Goal: Task Accomplishment & Management: Manage account settings

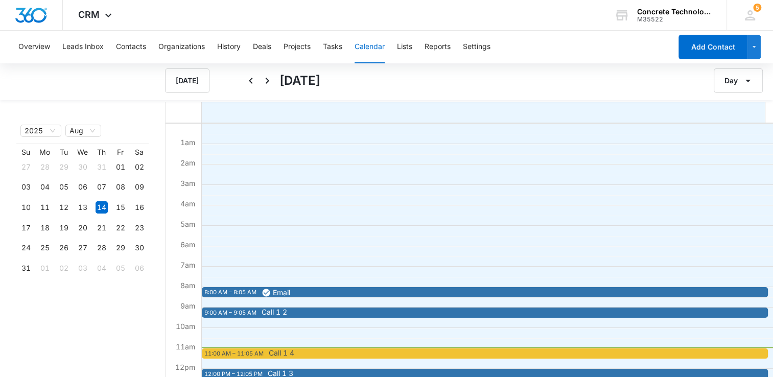
click at [351, 355] on span "Call 1 4" at bounding box center [548, 353] width 559 height 7
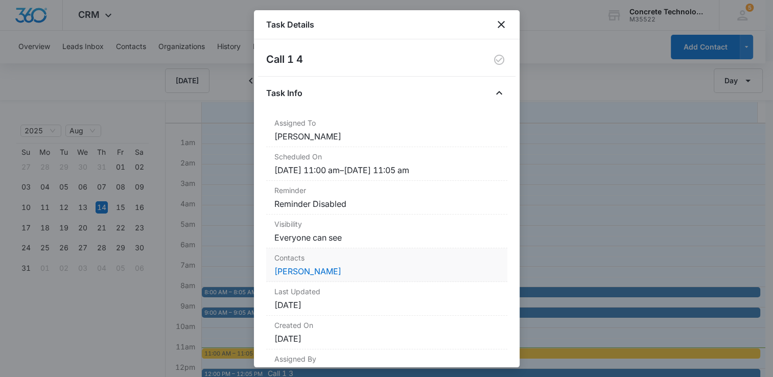
click at [320, 276] on dd "[PERSON_NAME]" at bounding box center [386, 271] width 225 height 12
click at [320, 271] on link "[PERSON_NAME]" at bounding box center [307, 271] width 67 height 10
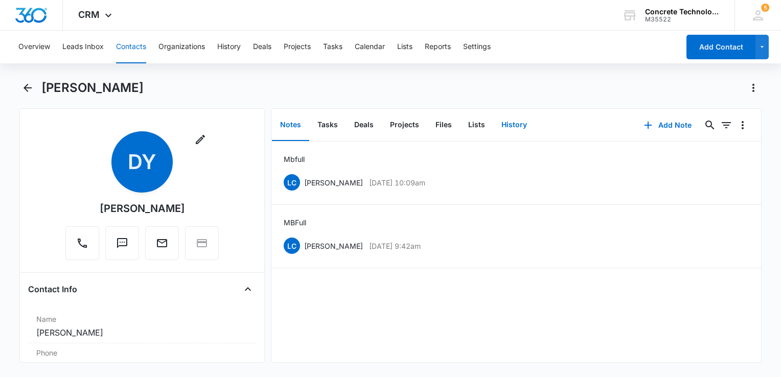
click at [513, 127] on button "History" at bounding box center [514, 125] width 42 height 32
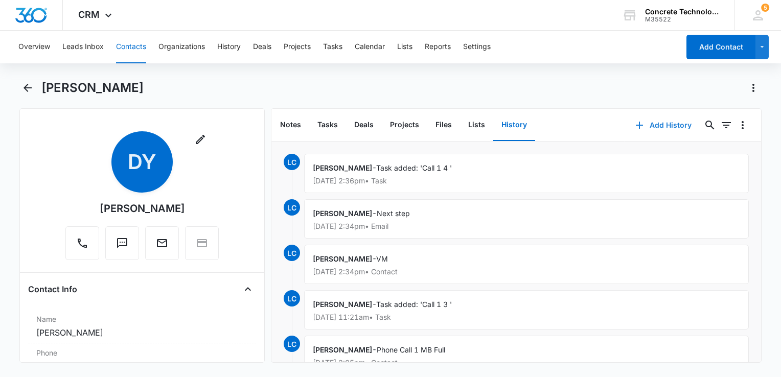
click at [662, 124] on button "Add History" at bounding box center [663, 125] width 77 height 25
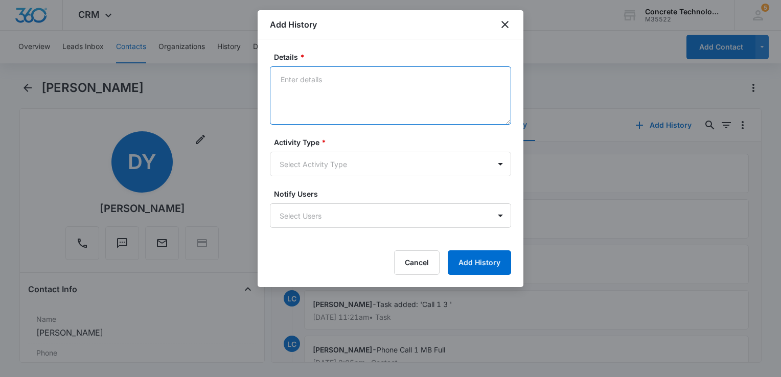
click at [329, 83] on textarea "Details *" at bounding box center [390, 95] width 241 height 58
type textarea "Voice mail"
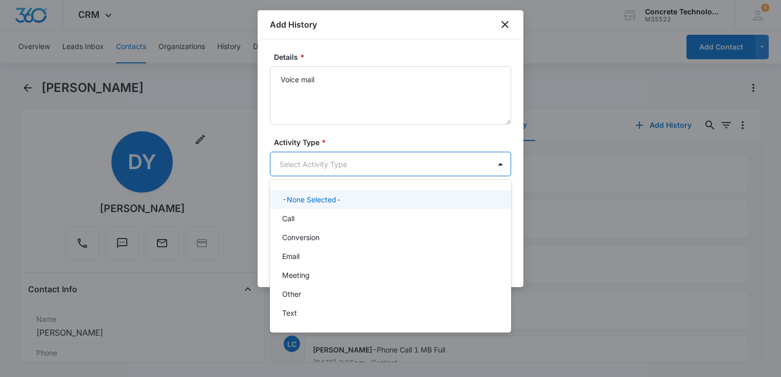
drag, startPoint x: 315, startPoint y: 151, endPoint x: 313, endPoint y: 158, distance: 7.0
click at [315, 152] on body "CRM Apps Reputation Websites Forms CRM Email Social Content Ads Intelligence Fi…" at bounding box center [390, 188] width 781 height 377
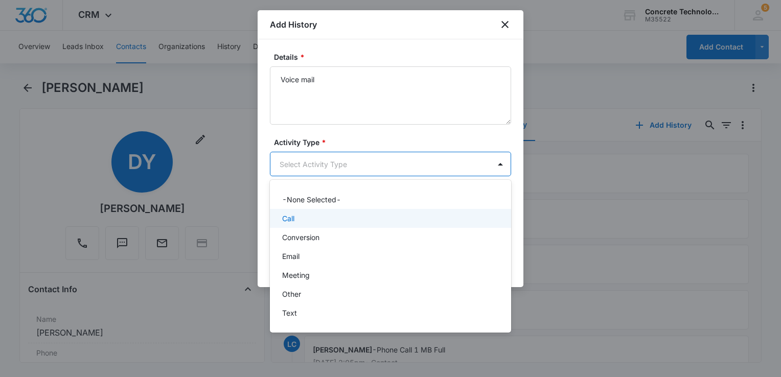
click at [302, 218] on div "Call" at bounding box center [389, 218] width 215 height 11
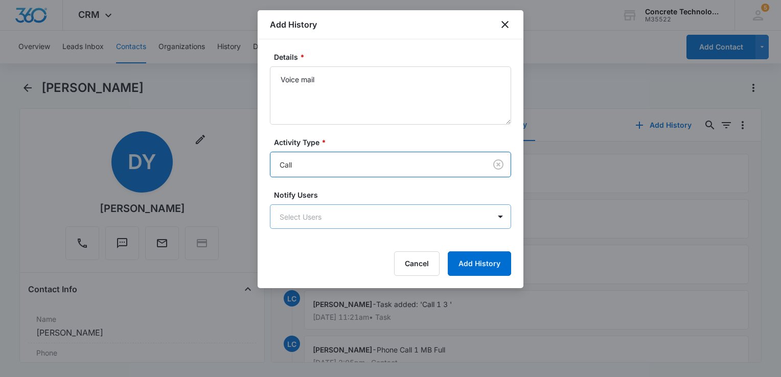
click at [319, 220] on body "CRM Apps Reputation Websites Forms CRM Email Social Content Ads Intelligence Fi…" at bounding box center [390, 188] width 781 height 377
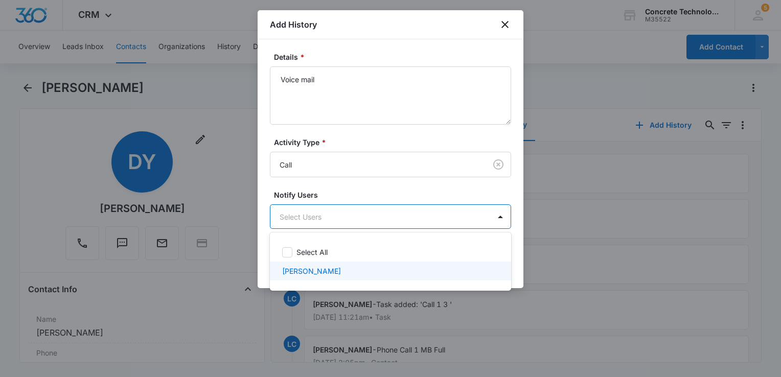
click at [307, 270] on p "[PERSON_NAME]" at bounding box center [311, 271] width 59 height 11
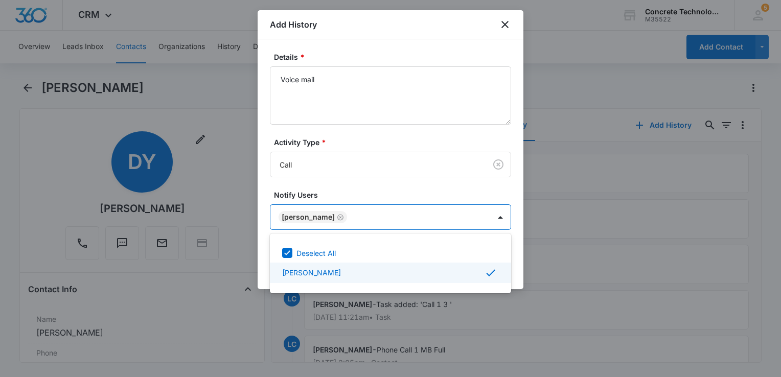
click at [470, 39] on div at bounding box center [390, 188] width 781 height 377
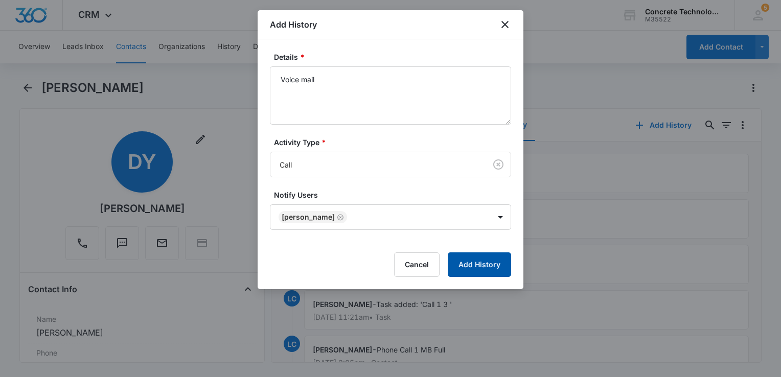
click at [485, 267] on button "Add History" at bounding box center [479, 265] width 63 height 25
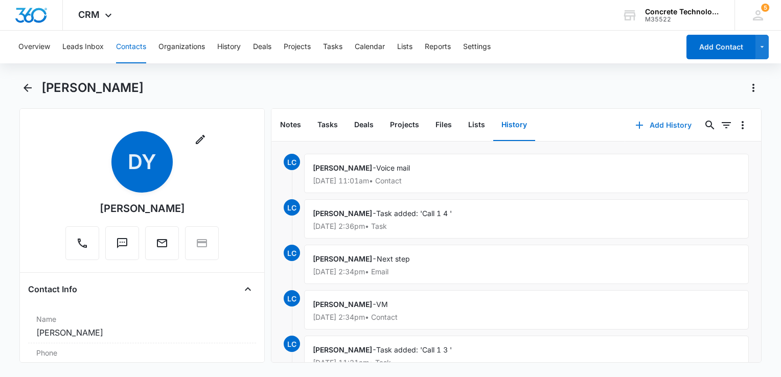
click at [646, 128] on button "Add History" at bounding box center [663, 125] width 77 height 25
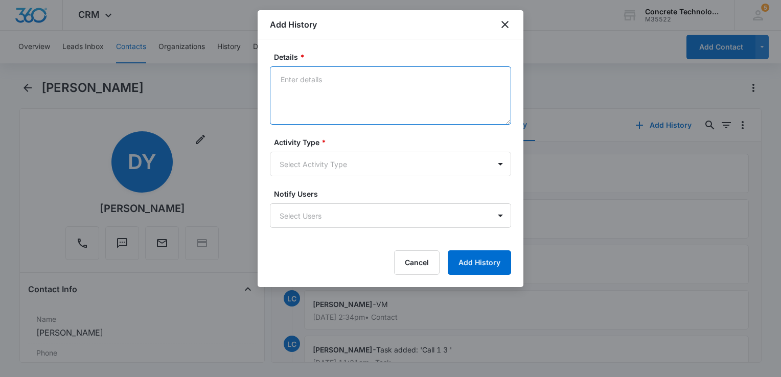
click at [382, 97] on textarea "Details *" at bounding box center [390, 95] width 241 height 58
type textarea "EM reply"
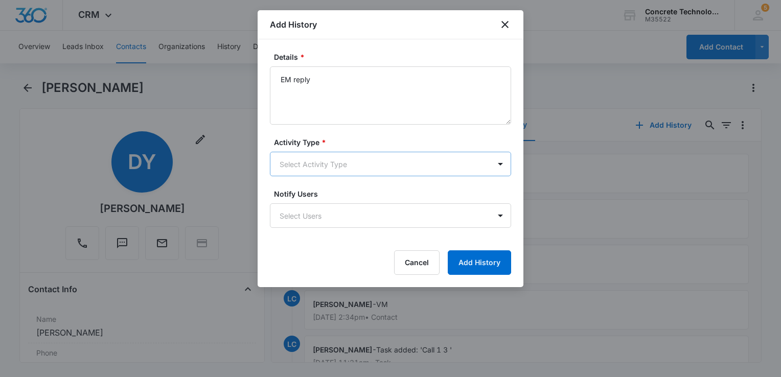
click at [310, 161] on body "CRM Apps Reputation Websites Forms CRM Email Social Content Ads Intelligence Fi…" at bounding box center [390, 188] width 781 height 377
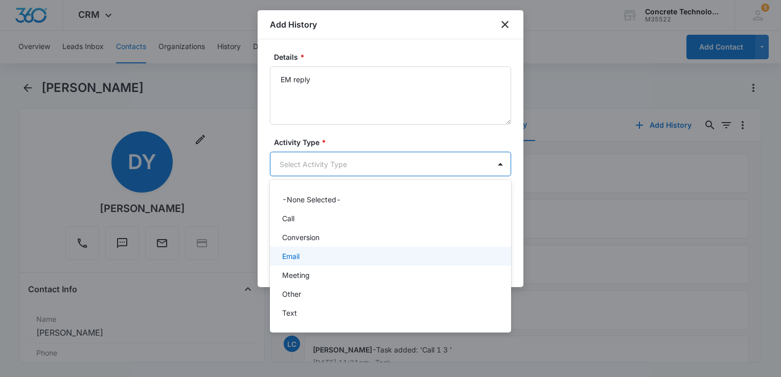
click at [303, 257] on div "Email" at bounding box center [389, 256] width 215 height 11
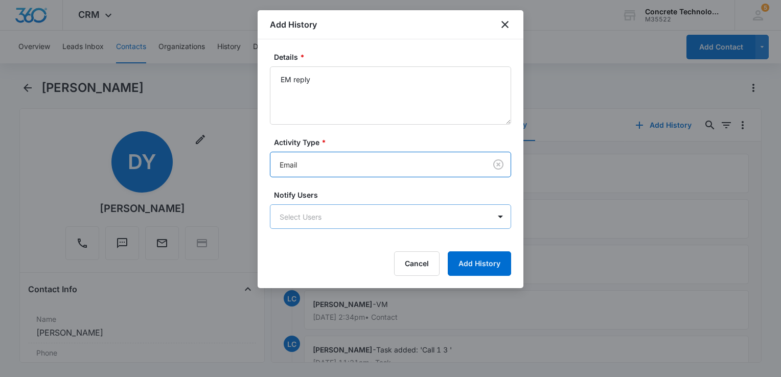
click at [314, 225] on body "CRM Apps Reputation Websites Forms CRM Email Social Content Ads Intelligence Fi…" at bounding box center [390, 188] width 781 height 377
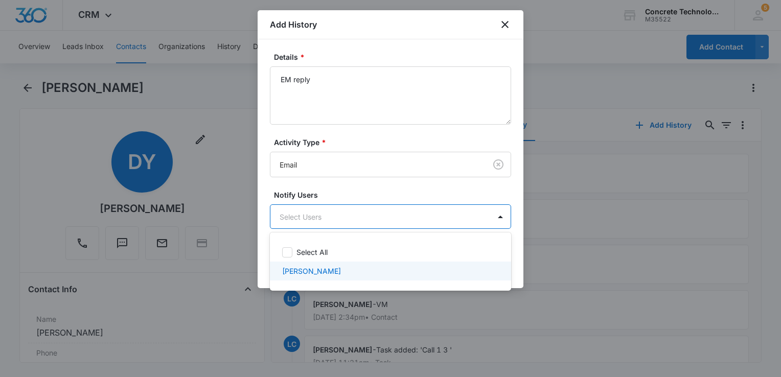
click at [309, 273] on p "[PERSON_NAME]" at bounding box center [311, 271] width 59 height 11
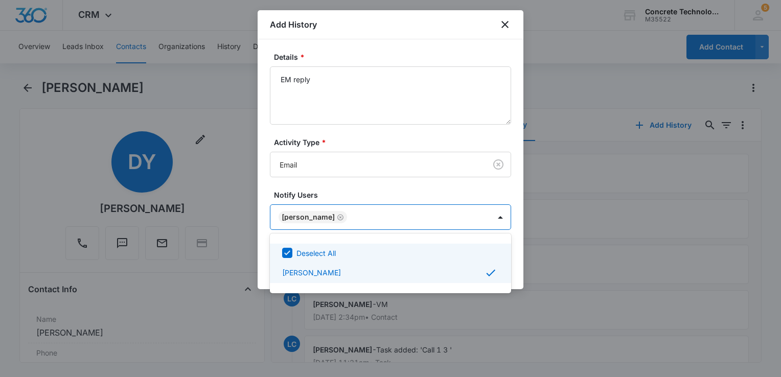
click at [382, 126] on div at bounding box center [390, 188] width 781 height 377
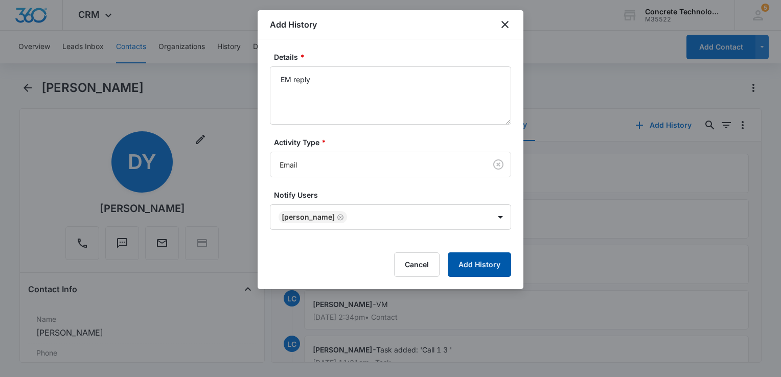
click at [478, 274] on button "Add History" at bounding box center [479, 265] width 63 height 25
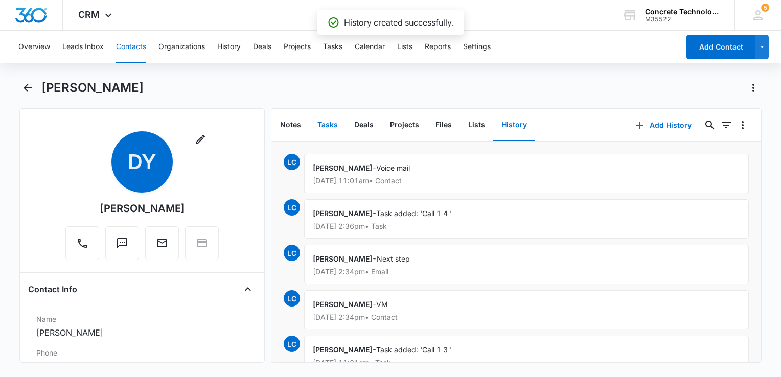
click at [331, 120] on button "Tasks" at bounding box center [327, 125] width 37 height 32
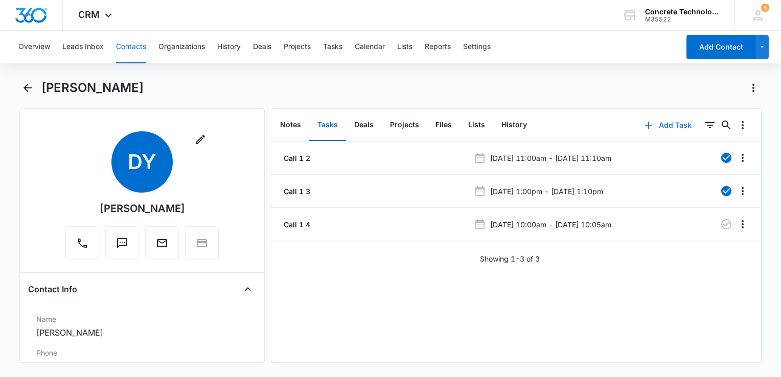
click at [650, 126] on button "Add Task" at bounding box center [667, 125] width 67 height 25
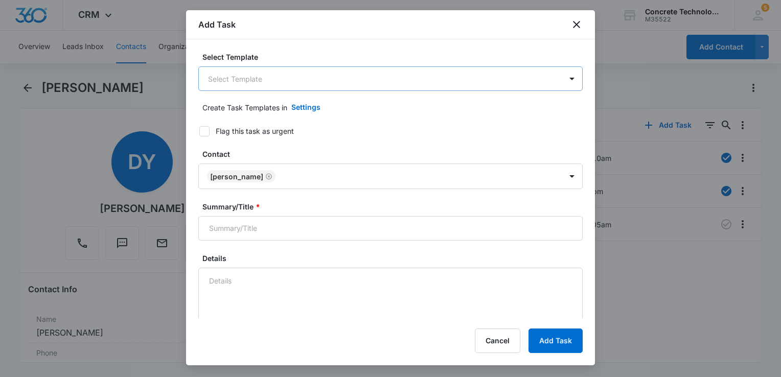
click at [285, 80] on body "CRM Apps Reputation Websites Forms CRM Email Social Content Ads Intelligence Fi…" at bounding box center [390, 188] width 781 height 377
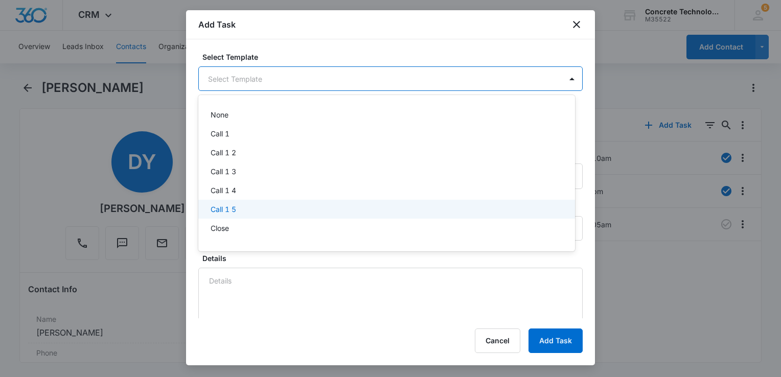
click at [263, 212] on div "Call 1 5" at bounding box center [386, 209] width 350 height 11
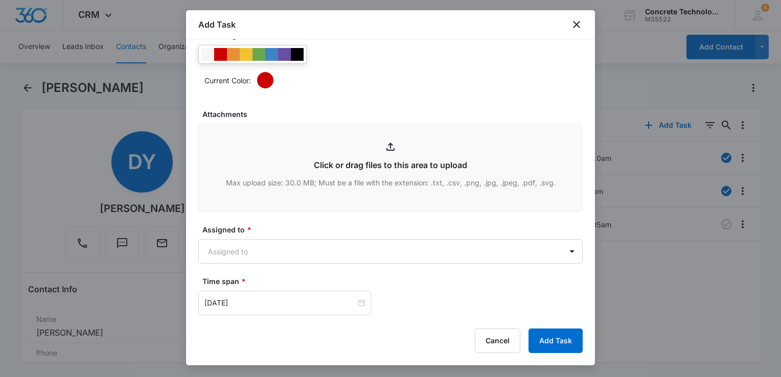
scroll to position [511, 0]
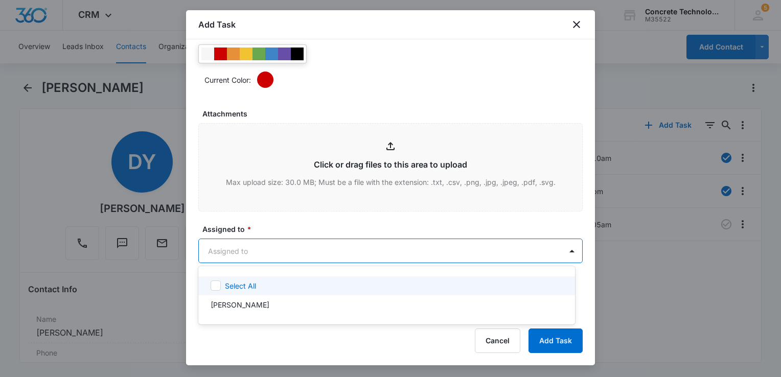
click at [282, 242] on body "CRM Apps Reputation Websites Forms CRM Email Social Content Ads Intelligence Fi…" at bounding box center [390, 188] width 781 height 377
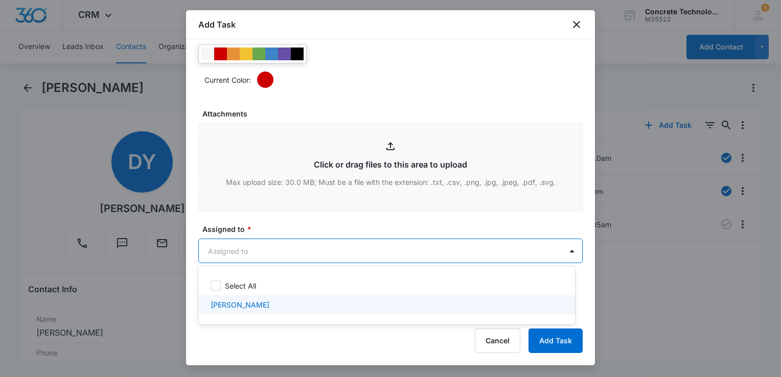
click at [265, 300] on div "[PERSON_NAME]" at bounding box center [386, 305] width 350 height 11
checkbox input "true"
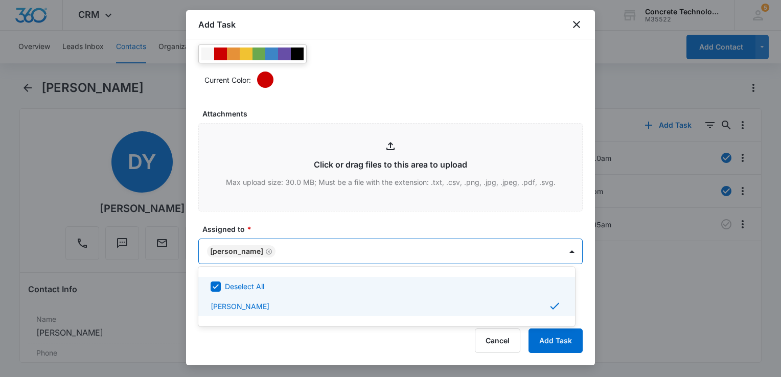
click at [296, 253] on div at bounding box center [390, 188] width 781 height 377
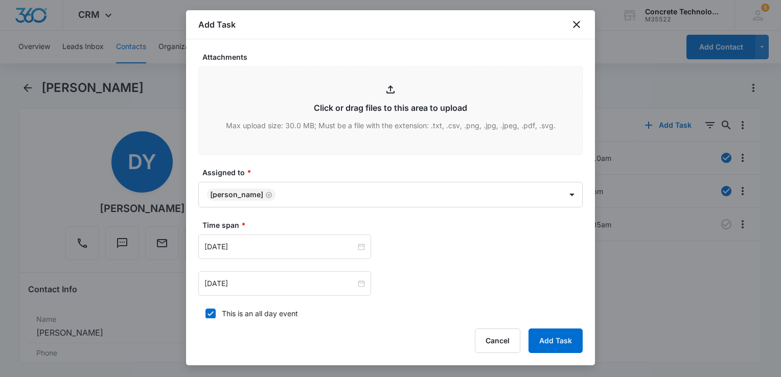
scroll to position [665, 0]
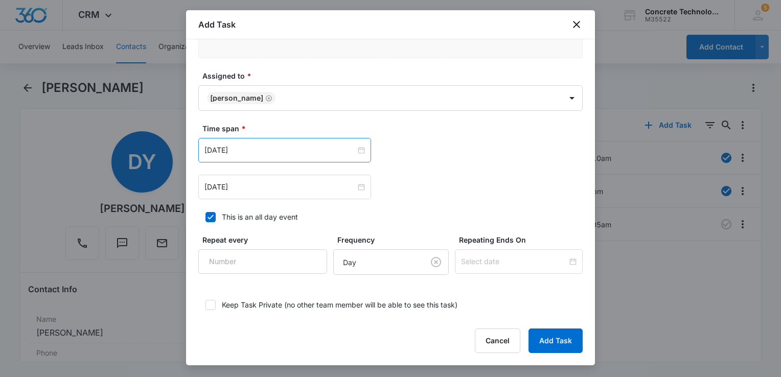
click at [323, 155] on div "[DATE]" at bounding box center [284, 150] width 173 height 25
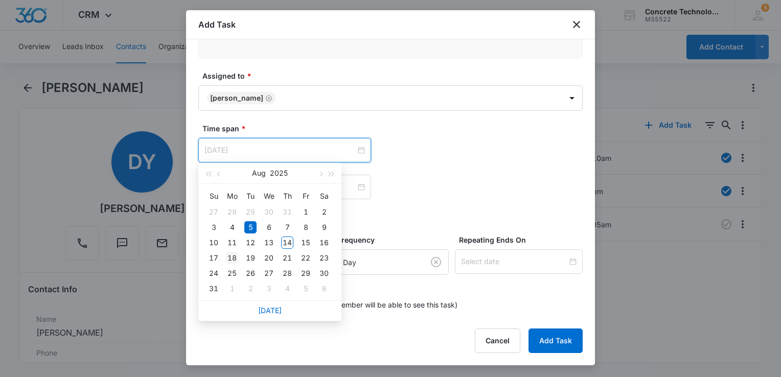
type input "[DATE]"
click at [232, 260] on div "18" at bounding box center [232, 258] width 12 height 12
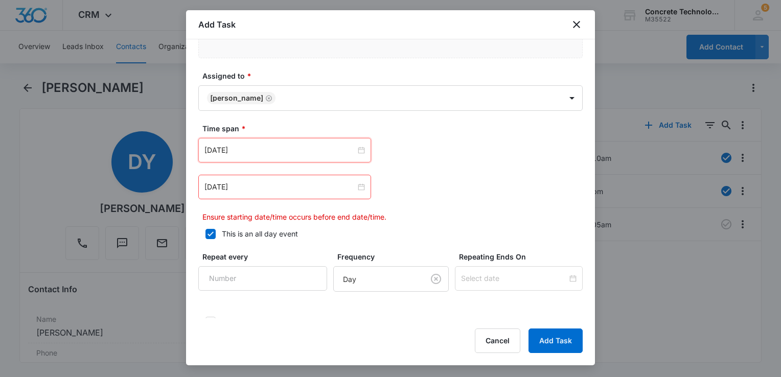
click at [312, 195] on div "[DATE]" at bounding box center [284, 187] width 173 height 25
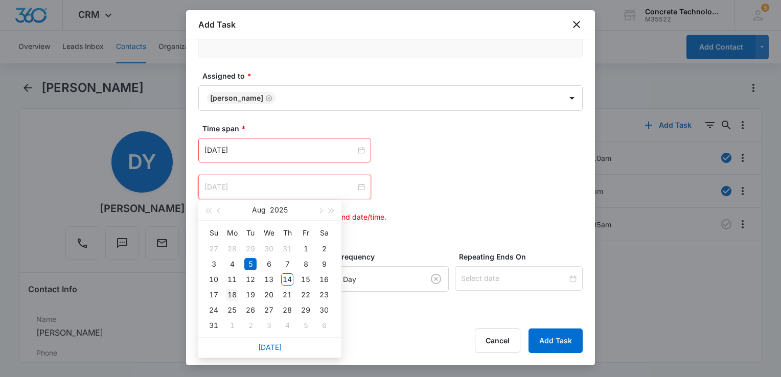
type input "[DATE]"
click at [236, 293] on div "18" at bounding box center [232, 295] width 12 height 12
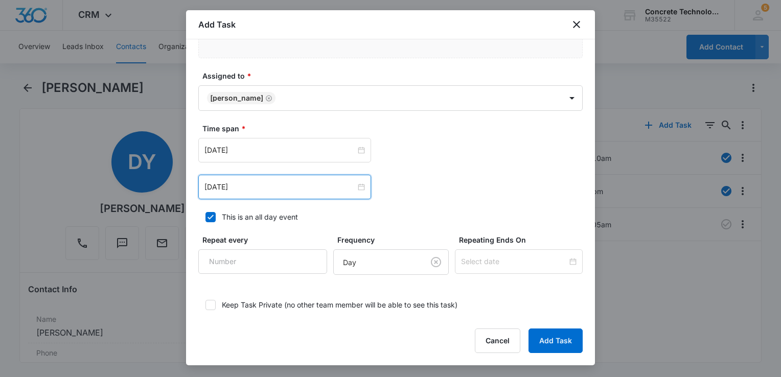
click at [206, 218] on icon at bounding box center [210, 217] width 9 height 9
click at [205, 218] on input "This is an all day event" at bounding box center [201, 217] width 7 height 7
checkbox input "false"
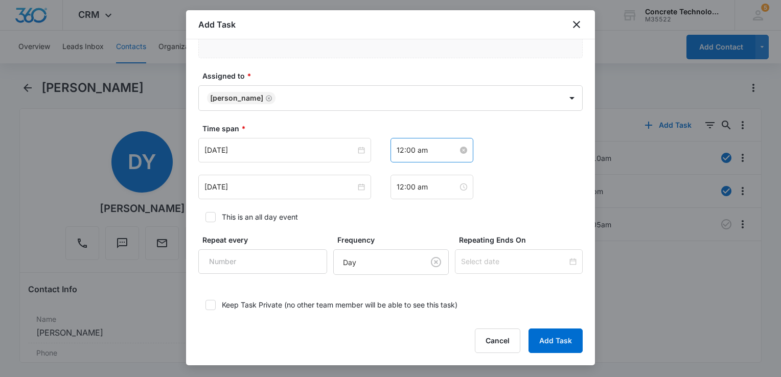
click at [449, 145] on div "12:00 am" at bounding box center [432, 150] width 71 height 11
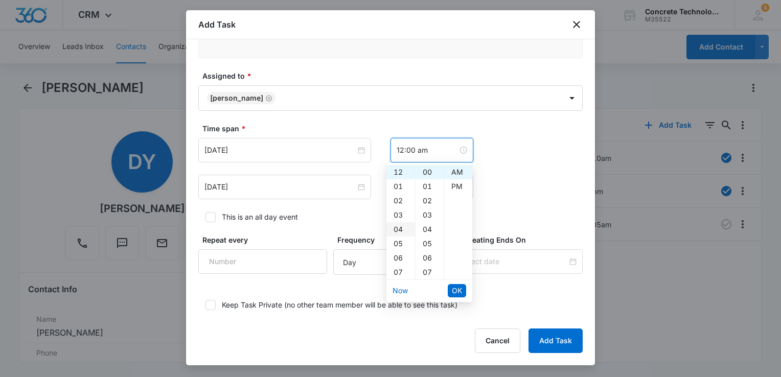
scroll to position [51, 0]
click at [399, 211] on div "03" at bounding box center [400, 211] width 29 height 14
click at [425, 200] on div "31" at bounding box center [430, 207] width 28 height 14
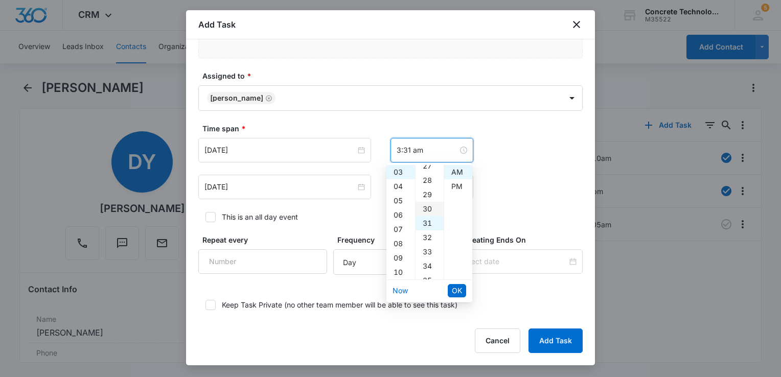
click at [425, 207] on div "30" at bounding box center [430, 209] width 28 height 14
click at [457, 193] on div "PM" at bounding box center [458, 186] width 28 height 14
type input "3:30 pm"
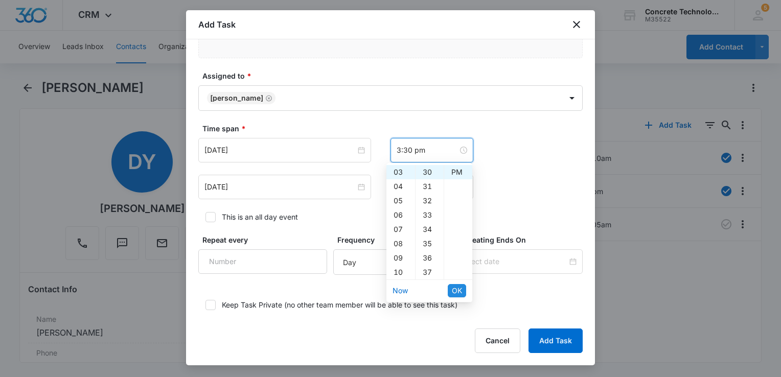
click at [455, 289] on span "OK" at bounding box center [457, 290] width 10 height 11
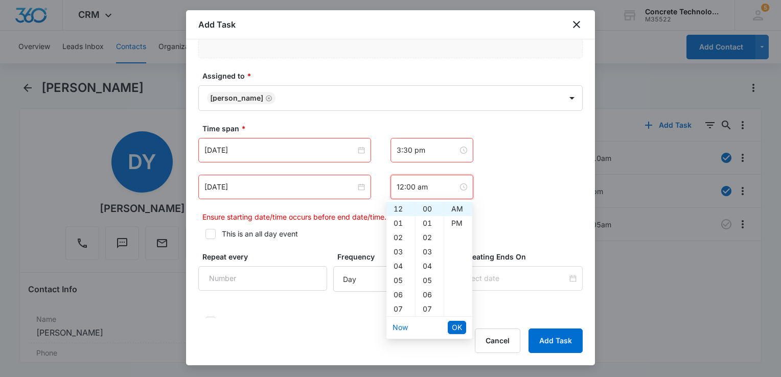
click at [438, 191] on input "12:00 am" at bounding box center [427, 186] width 61 height 11
click at [399, 253] on div "03" at bounding box center [400, 252] width 29 height 14
click at [425, 250] on div "35" at bounding box center [430, 250] width 28 height 14
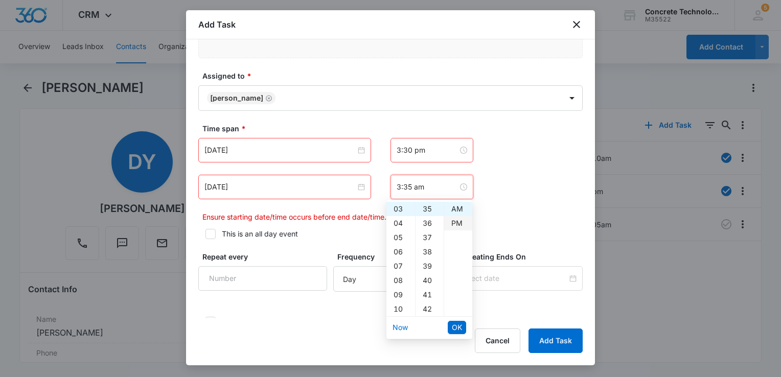
click at [451, 227] on div "PM" at bounding box center [458, 223] width 28 height 14
type input "3:35 pm"
click at [453, 329] on span "OK" at bounding box center [457, 327] width 10 height 11
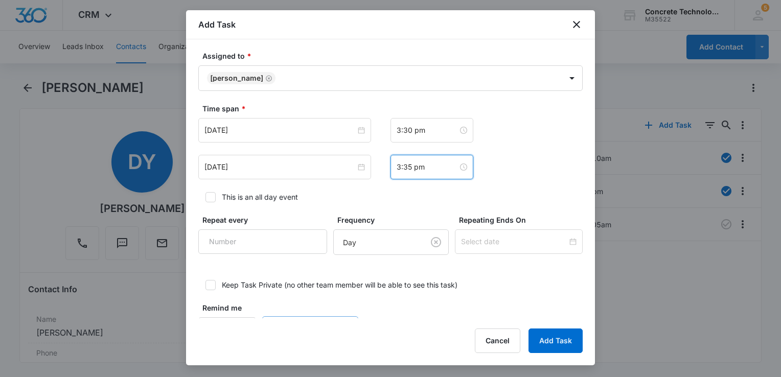
scroll to position [718, 0]
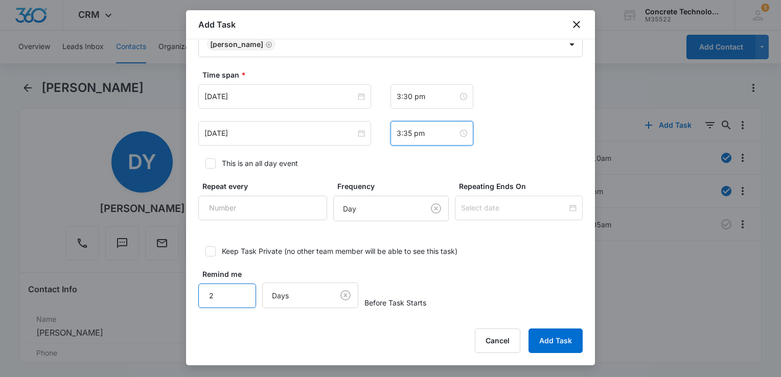
click at [241, 286] on input "2" at bounding box center [227, 296] width 58 height 25
click at [241, 286] on input "3" at bounding box center [227, 296] width 58 height 25
click at [241, 286] on input "4" at bounding box center [227, 296] width 58 height 25
type input "5"
click at [238, 288] on input "5" at bounding box center [227, 296] width 58 height 25
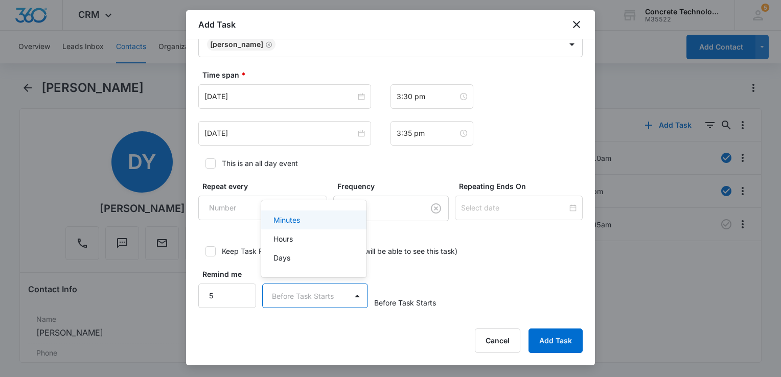
click at [325, 291] on body "CRM Apps Reputation Websites Forms CRM Email Social Content Ads Intelligence Fi…" at bounding box center [390, 188] width 781 height 377
click at [316, 218] on div "Minutes" at bounding box center [312, 220] width 79 height 11
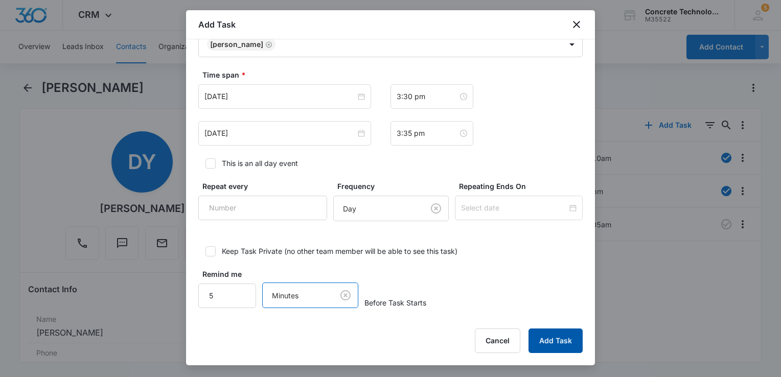
click at [560, 341] on button "Add Task" at bounding box center [556, 341] width 54 height 25
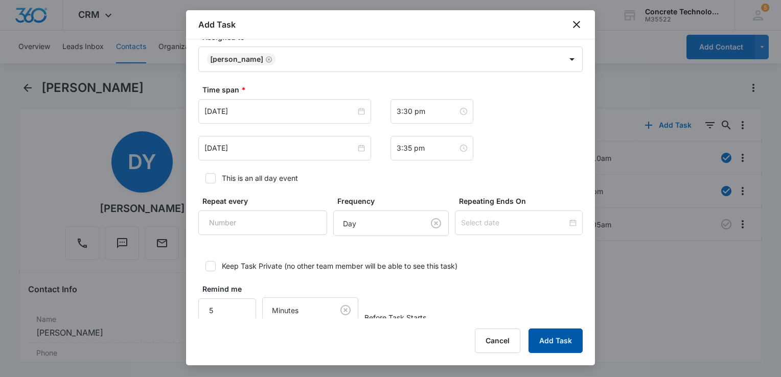
scroll to position [50, 0]
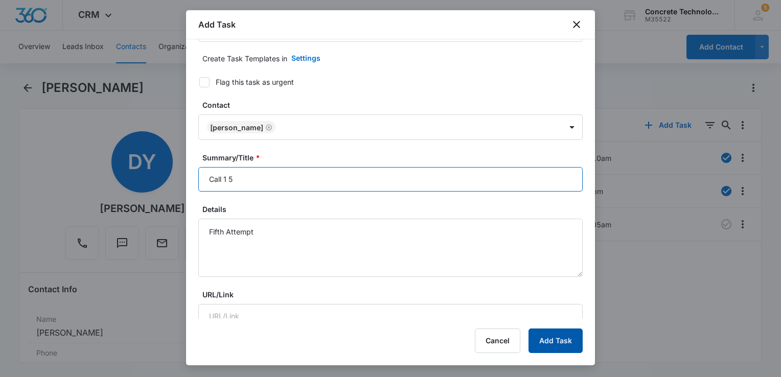
type input "Call 1 5"
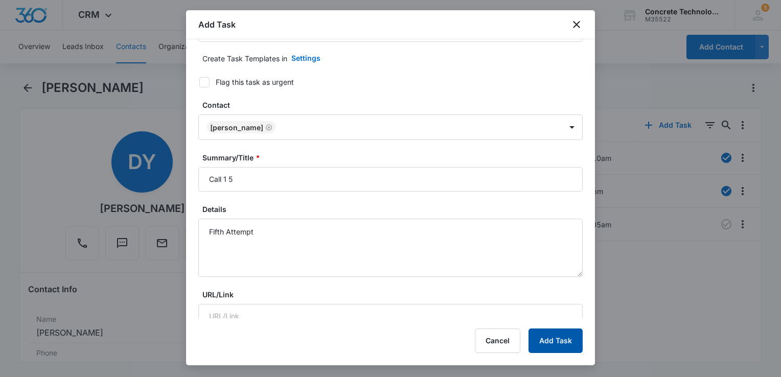
click at [570, 341] on button "Add Task" at bounding box center [556, 341] width 54 height 25
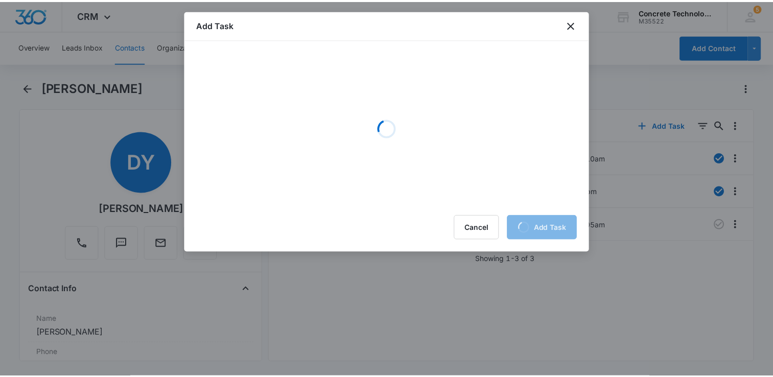
scroll to position [0, 0]
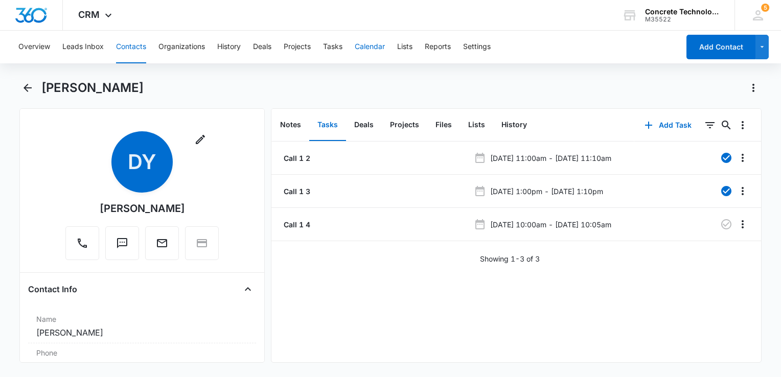
click at [370, 38] on button "Calendar" at bounding box center [370, 47] width 30 height 33
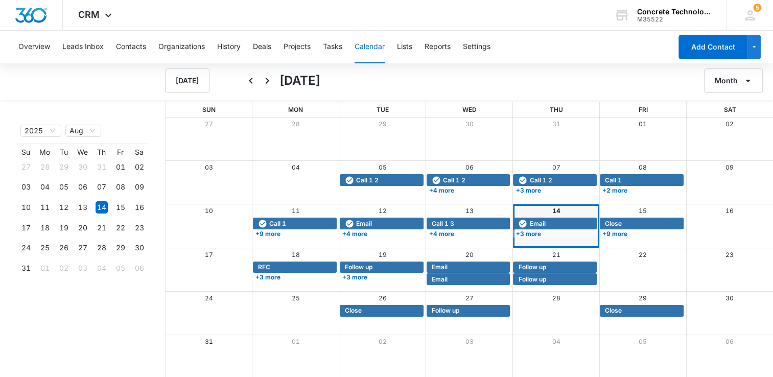
click at [547, 210] on div "14" at bounding box center [556, 210] width 87 height 13
click at [555, 210] on link "14" at bounding box center [556, 211] width 8 height 8
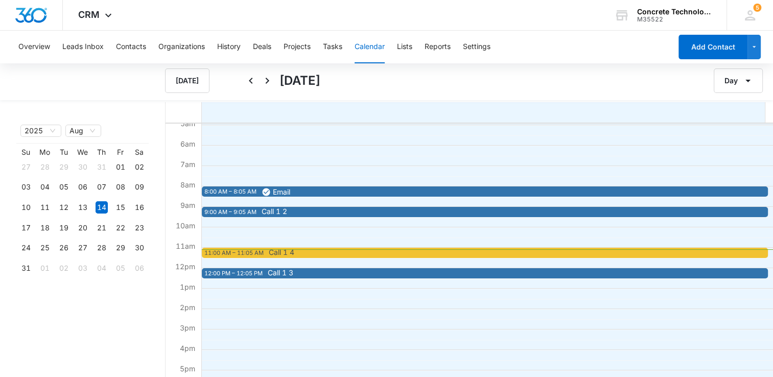
scroll to position [102, 0]
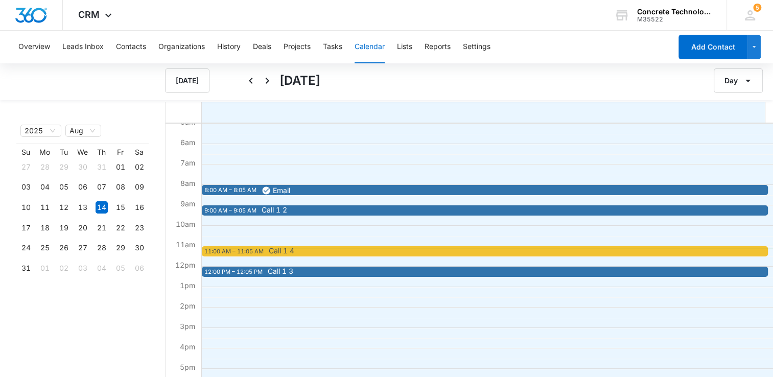
click at [354, 210] on span "Call 1 2" at bounding box center [541, 210] width 559 height 7
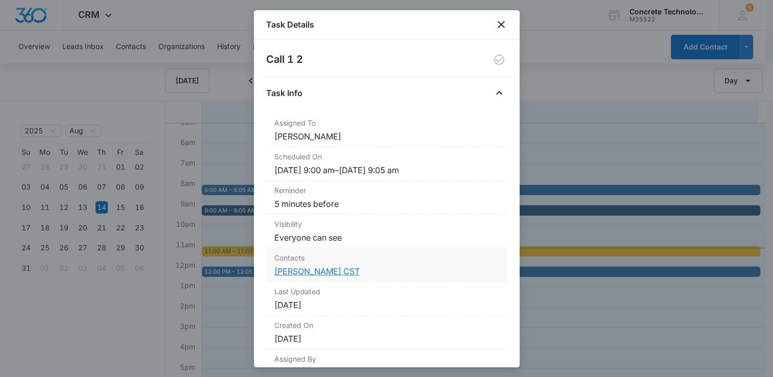
click at [318, 268] on link "[PERSON_NAME] CST" at bounding box center [316, 271] width 85 height 10
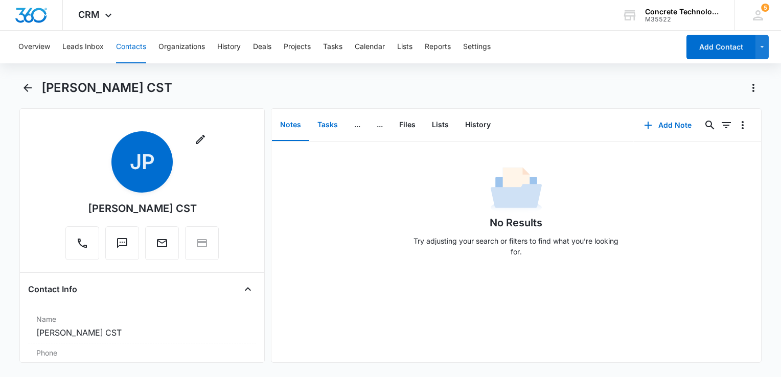
click at [331, 115] on button "Tasks" at bounding box center [327, 125] width 37 height 32
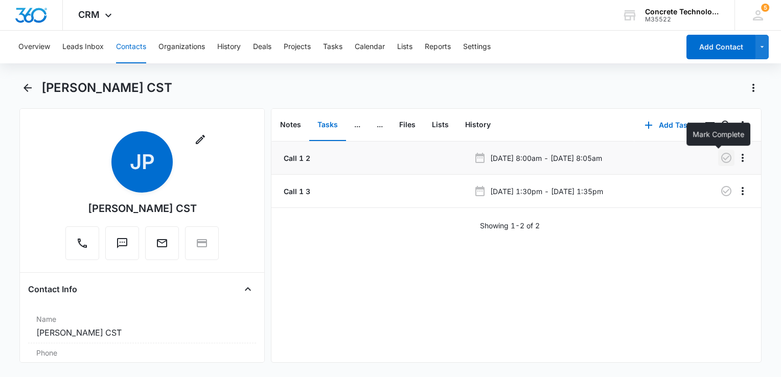
click at [720, 159] on icon "button" at bounding box center [726, 158] width 12 height 12
click at [372, 42] on button "Calendar" at bounding box center [370, 47] width 30 height 33
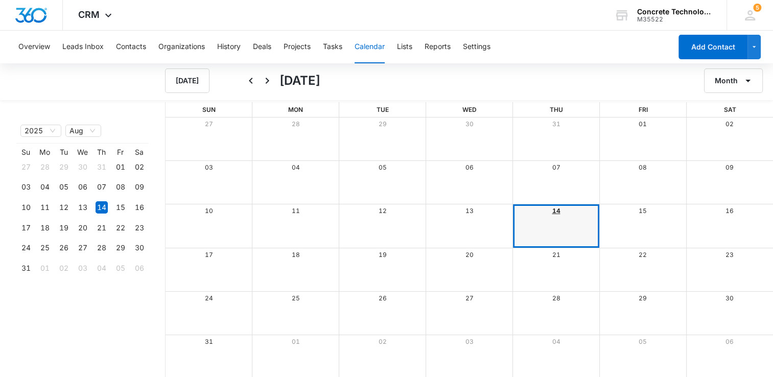
click at [555, 211] on link "14" at bounding box center [556, 211] width 8 height 8
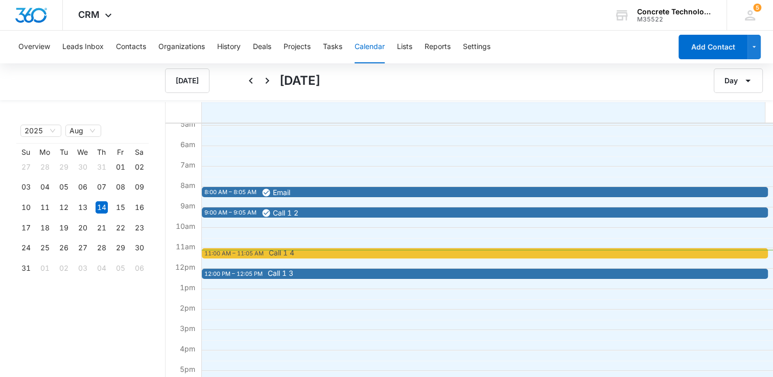
scroll to position [102, 0]
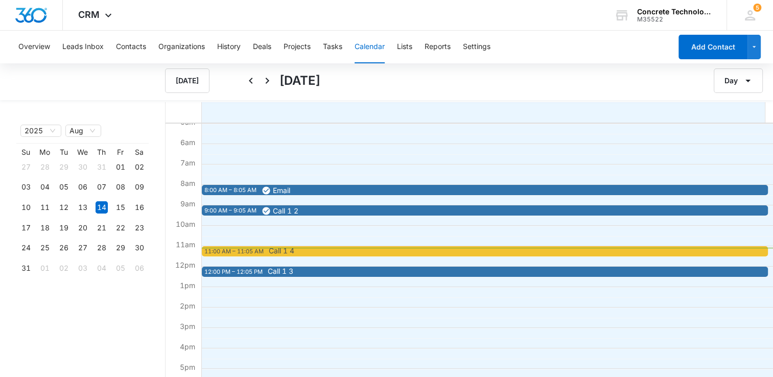
click at [380, 249] on span "Call 1 4" at bounding box center [548, 250] width 559 height 7
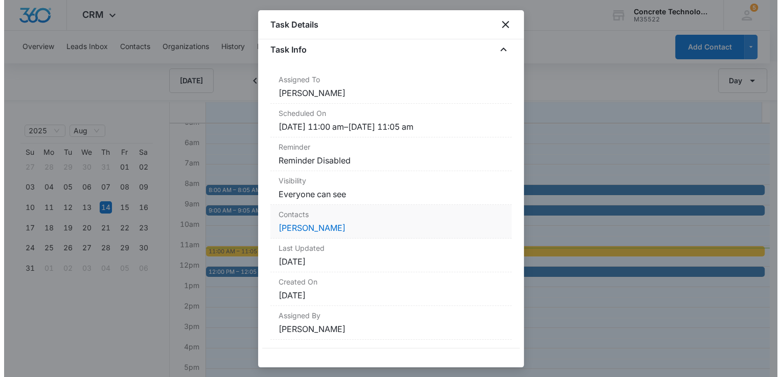
scroll to position [0, 0]
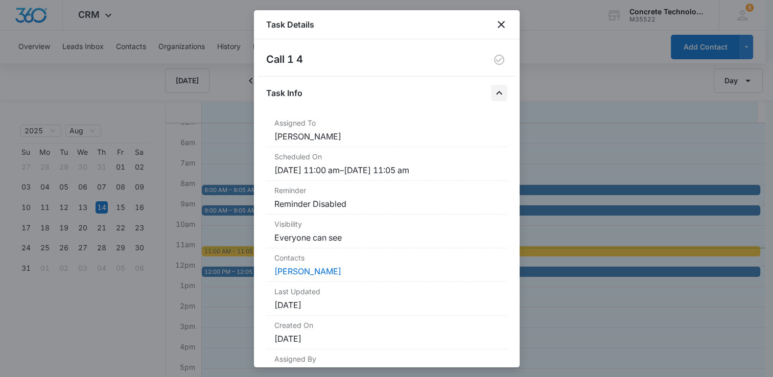
click at [493, 93] on icon "Close" at bounding box center [499, 93] width 12 height 12
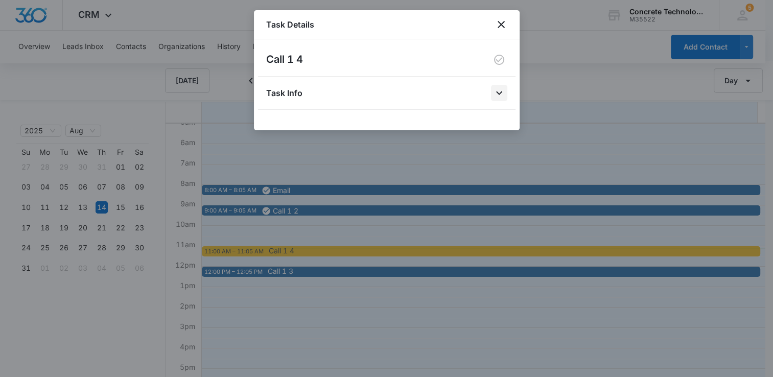
click at [496, 91] on icon "Open" at bounding box center [499, 93] width 12 height 12
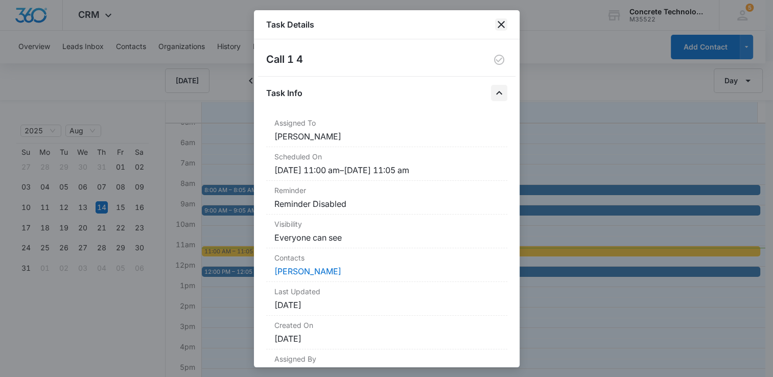
click at [501, 26] on icon "close" at bounding box center [501, 24] width 12 height 12
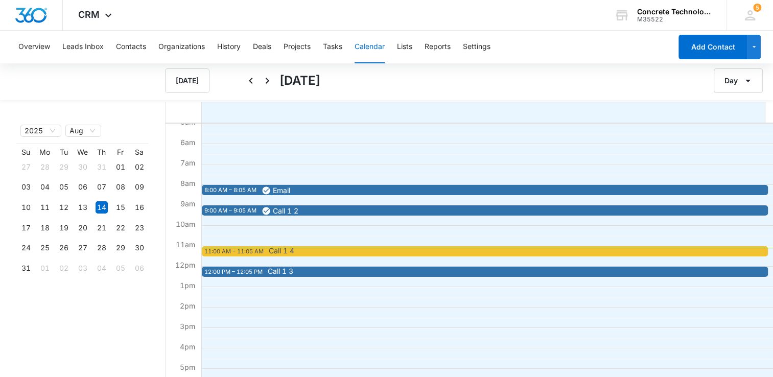
click at [395, 248] on span "Call 1 4" at bounding box center [548, 250] width 559 height 7
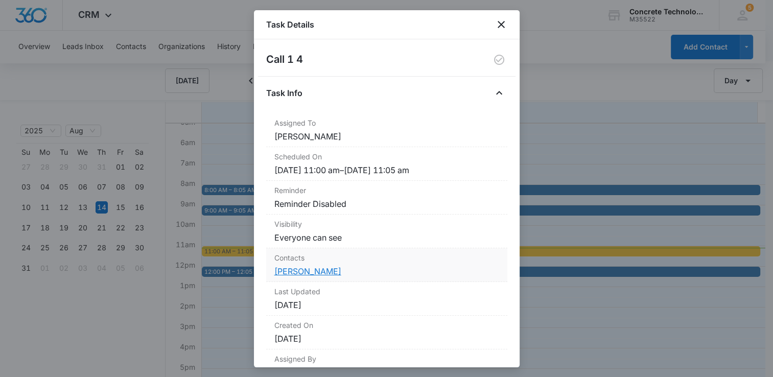
click at [311, 274] on link "[PERSON_NAME]" at bounding box center [307, 271] width 67 height 10
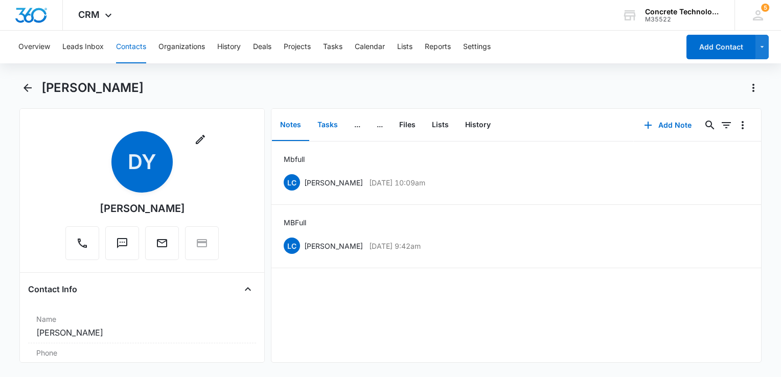
click at [334, 132] on button "Tasks" at bounding box center [327, 125] width 37 height 32
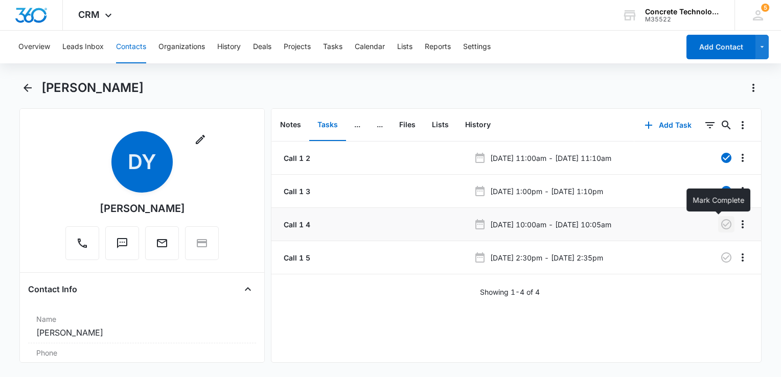
click at [721, 222] on icon "button" at bounding box center [726, 224] width 10 height 10
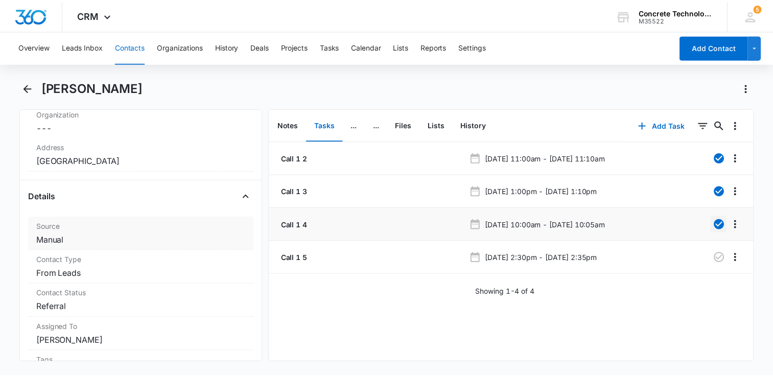
scroll to position [153, 0]
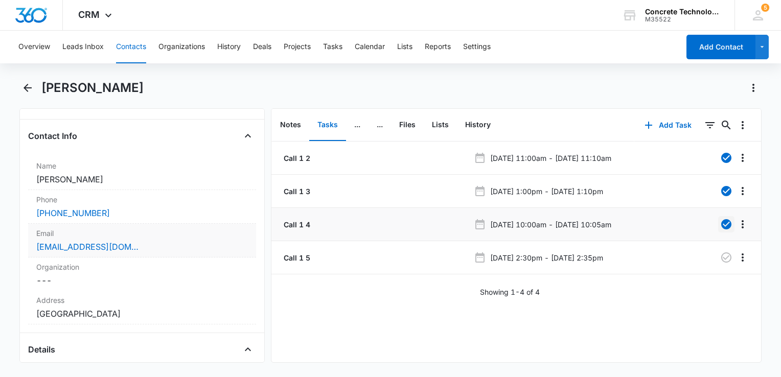
click at [162, 245] on div "[EMAIL_ADDRESS][DOMAIN_NAME]" at bounding box center [142, 247] width 212 height 12
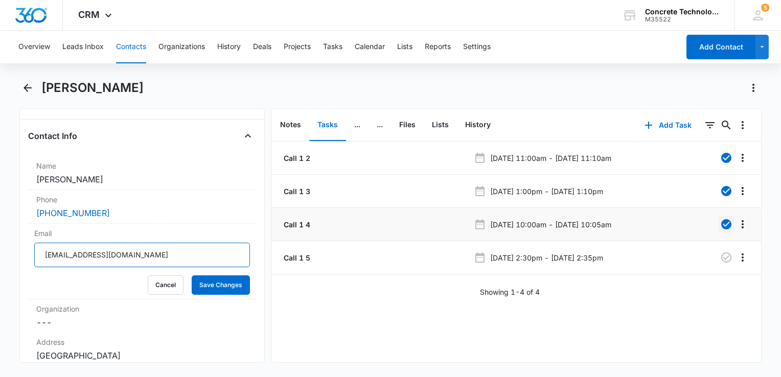
drag, startPoint x: 144, startPoint y: 258, endPoint x: 19, endPoint y: 295, distance: 130.2
click at [19, 295] on div "Remove DY [PERSON_NAME] Contact Info Name Cancel Save Changes [PERSON_NAME] Pho…" at bounding box center [141, 235] width 245 height 255
click at [374, 45] on button "Calendar" at bounding box center [370, 47] width 30 height 33
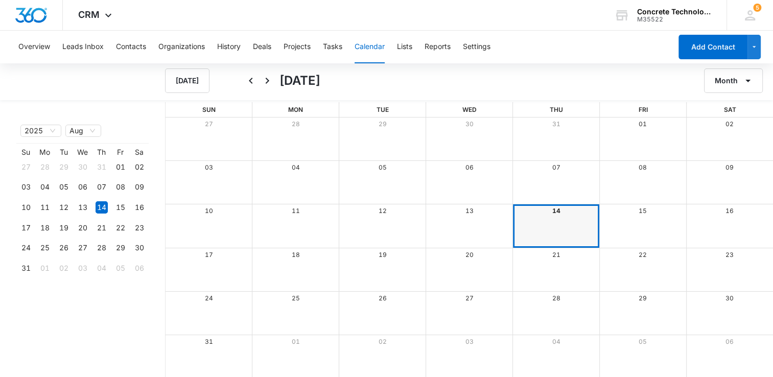
click at [545, 229] on div "Month View" at bounding box center [556, 225] width 87 height 43
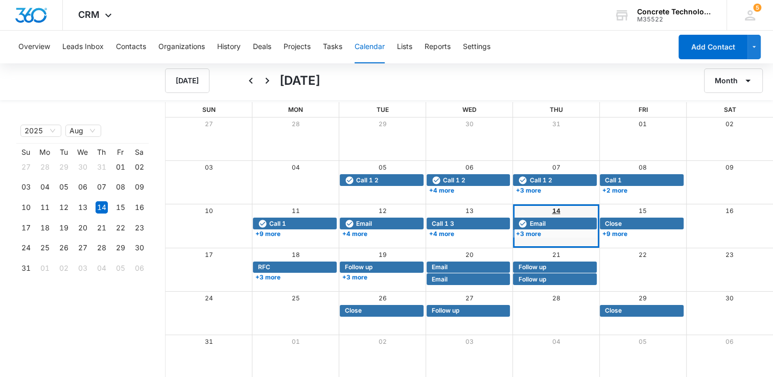
click at [554, 208] on link "14" at bounding box center [556, 211] width 8 height 8
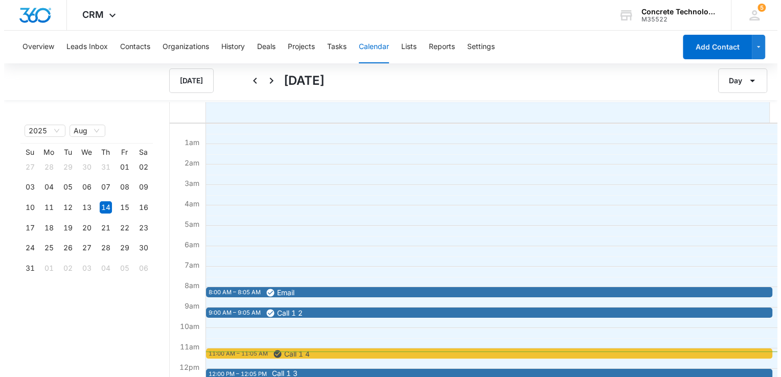
scroll to position [153, 0]
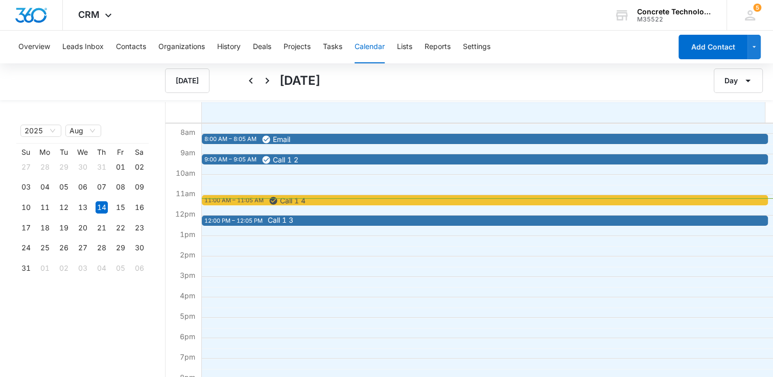
click at [367, 217] on span "Call 1 3" at bounding box center [547, 220] width 559 height 7
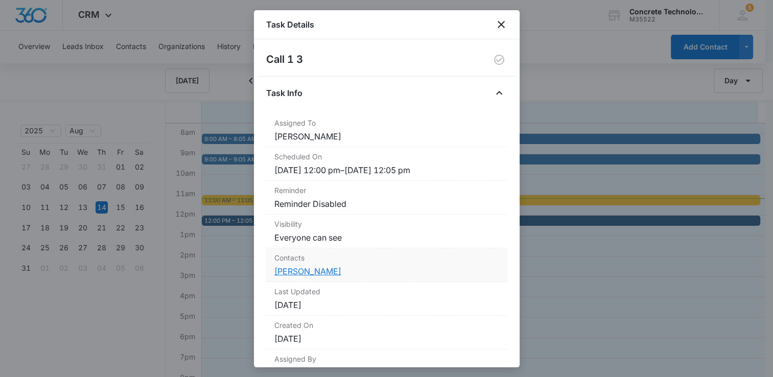
click at [309, 272] on link "[PERSON_NAME]" at bounding box center [307, 271] width 67 height 10
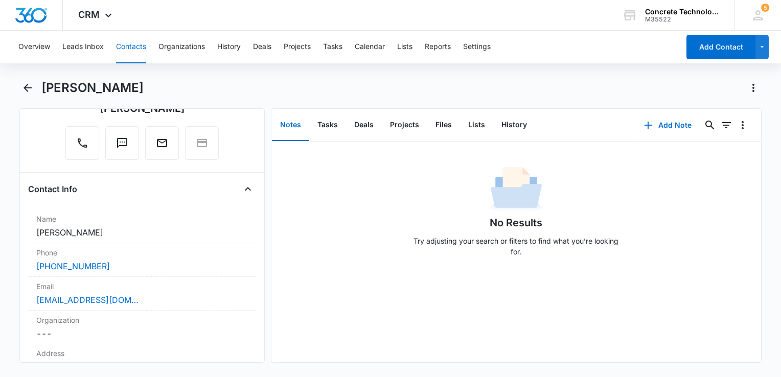
scroll to position [204, 0]
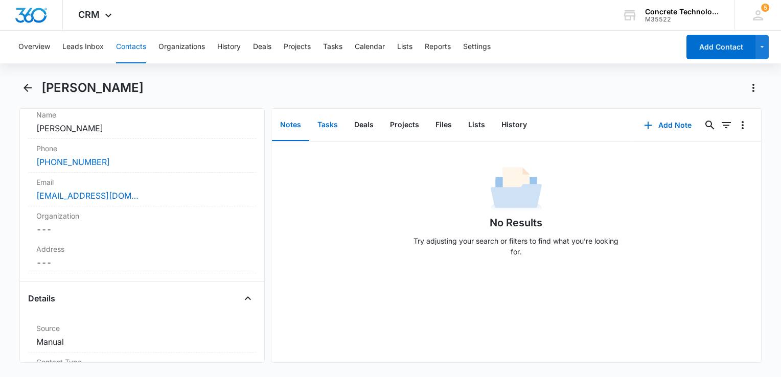
click at [331, 130] on button "Tasks" at bounding box center [327, 125] width 37 height 32
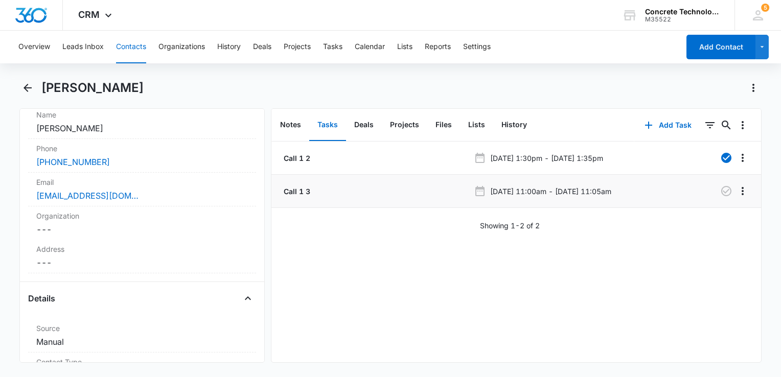
click at [292, 193] on p "Call 1 3" at bounding box center [296, 191] width 29 height 11
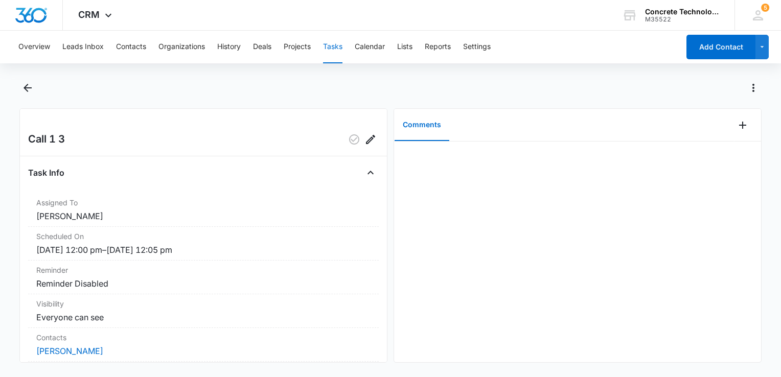
click at [495, 156] on div at bounding box center [577, 252] width 367 height 221
click at [493, 123] on div "Comments" at bounding box center [564, 125] width 340 height 33
click at [431, 120] on button "Comments" at bounding box center [422, 125] width 55 height 32
click at [413, 153] on div at bounding box center [577, 252] width 367 height 221
click at [737, 124] on icon "Add Comment" at bounding box center [743, 125] width 12 height 12
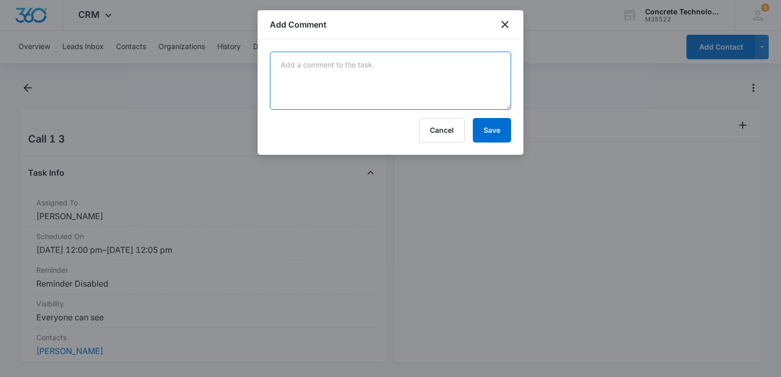
click at [421, 72] on textarea at bounding box center [390, 81] width 241 height 58
type textarea "MB Full"
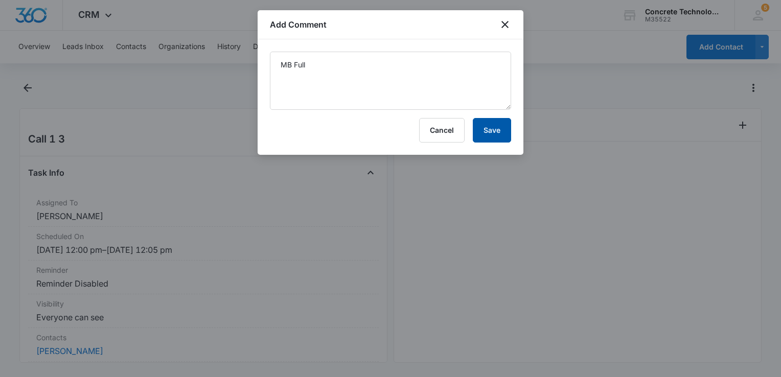
click at [502, 136] on button "Save" at bounding box center [492, 130] width 38 height 25
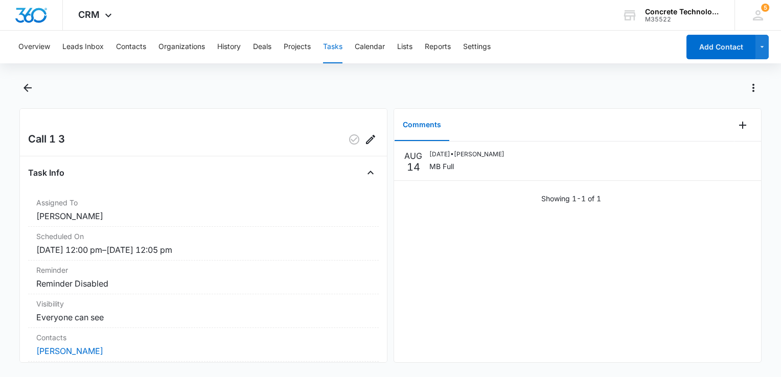
click at [341, 45] on button "Tasks" at bounding box center [332, 47] width 19 height 33
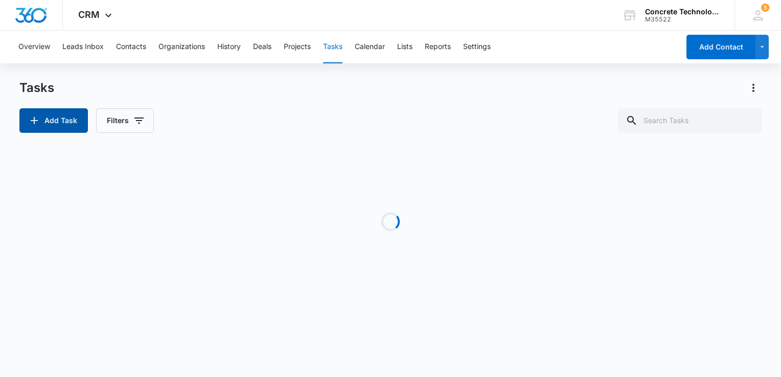
click at [37, 116] on icon "button" at bounding box center [34, 121] width 12 height 12
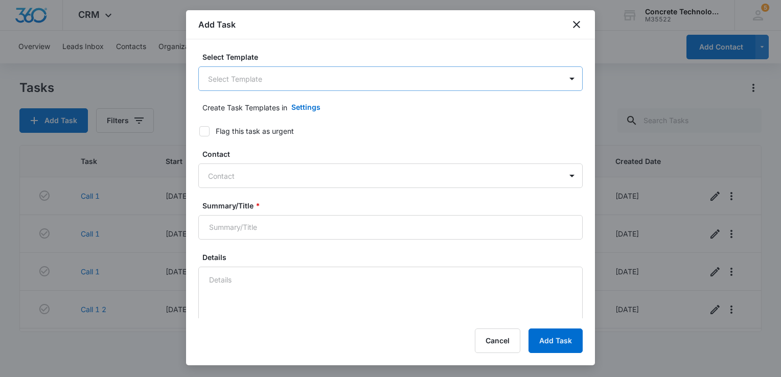
click at [353, 77] on body "CRM Apps Reputation Websites Forms CRM Email Social Content Ads Intelligence Fi…" at bounding box center [390, 188] width 781 height 377
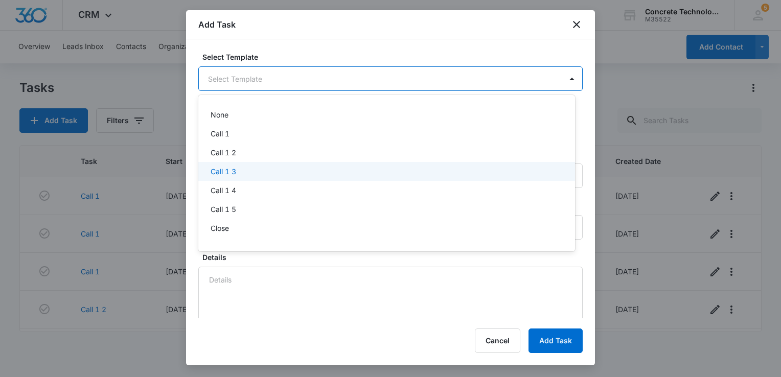
click at [280, 177] on div "Call 1 3" at bounding box center [386, 171] width 377 height 19
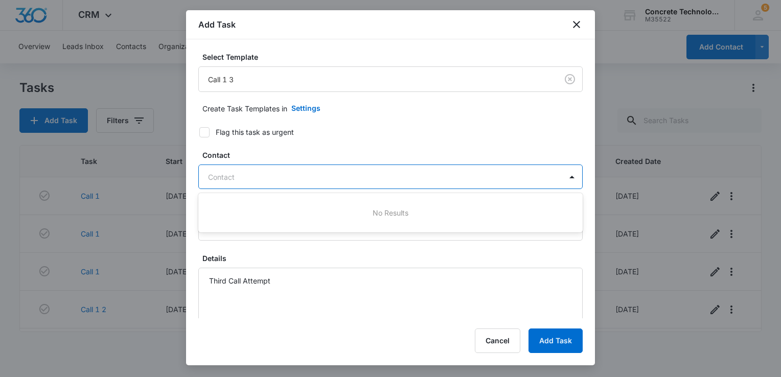
click at [266, 183] on div "Contact" at bounding box center [380, 177] width 363 height 23
click at [268, 177] on div at bounding box center [384, 177] width 353 height 13
click at [496, 344] on button "Cancel" at bounding box center [497, 341] width 45 height 25
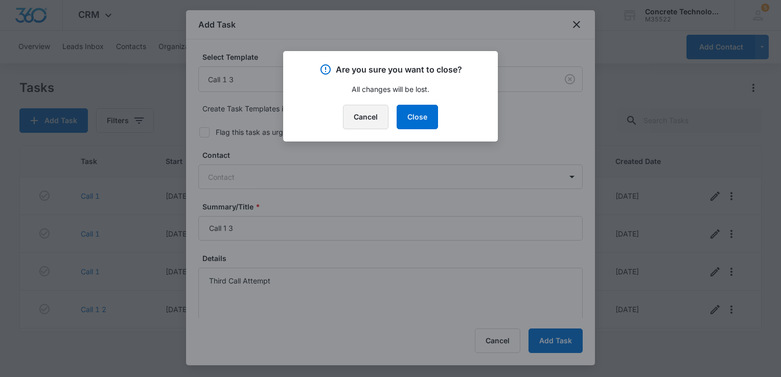
click at [362, 115] on button "Cancel" at bounding box center [365, 117] width 45 height 25
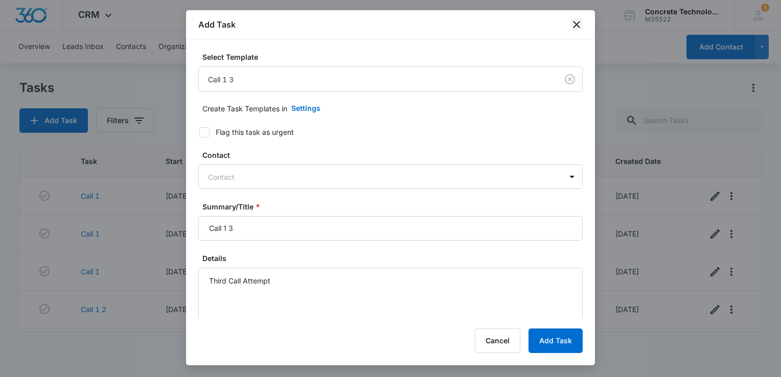
click at [573, 27] on icon "close" at bounding box center [576, 24] width 12 height 12
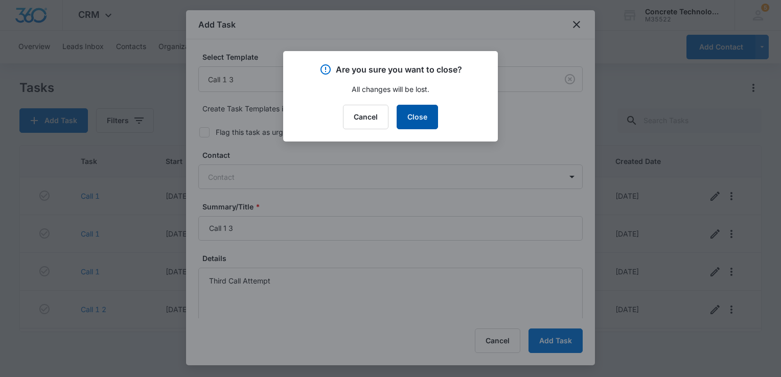
click at [424, 118] on button "Close" at bounding box center [417, 117] width 41 height 25
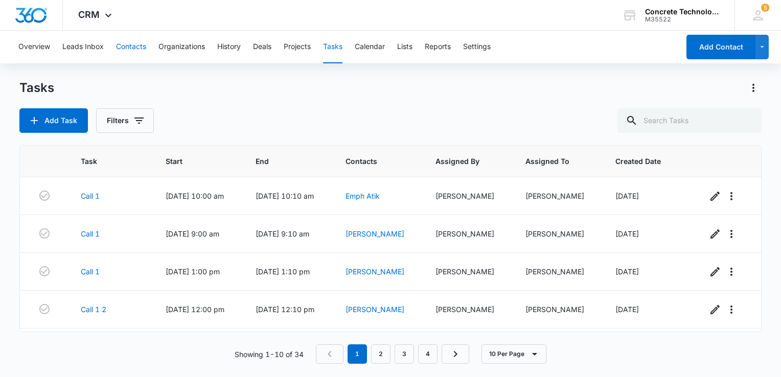
click at [131, 52] on button "Contacts" at bounding box center [131, 47] width 30 height 33
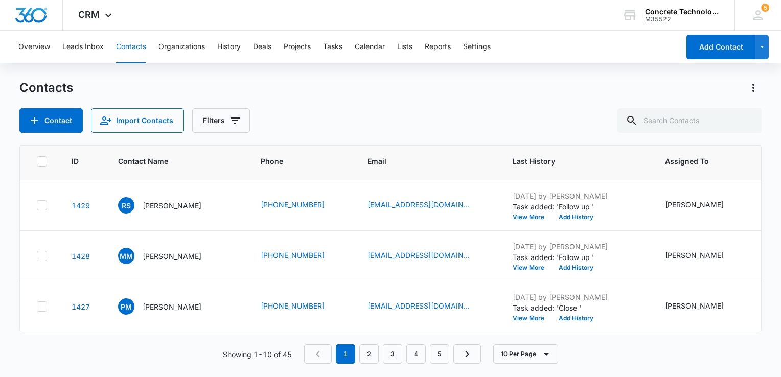
scroll to position [434, 0]
click at [374, 359] on link "2" at bounding box center [368, 354] width 19 height 19
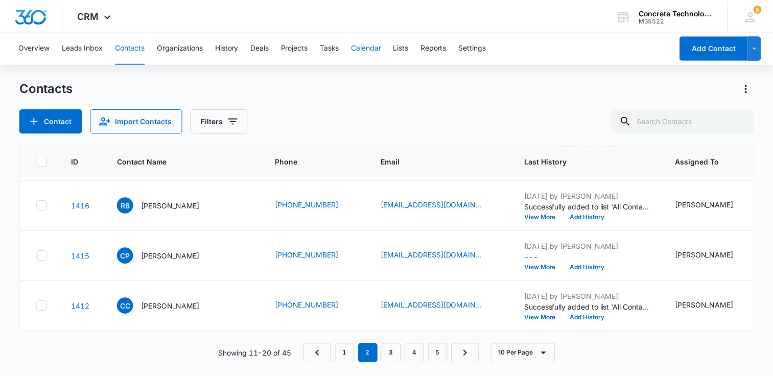
scroll to position [0, 0]
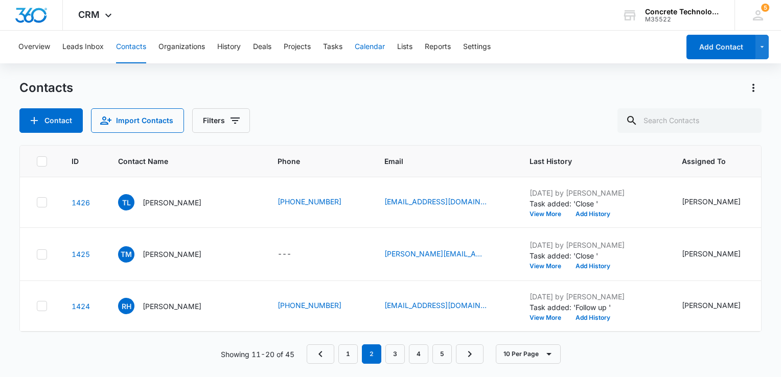
click at [375, 50] on button "Calendar" at bounding box center [370, 47] width 30 height 33
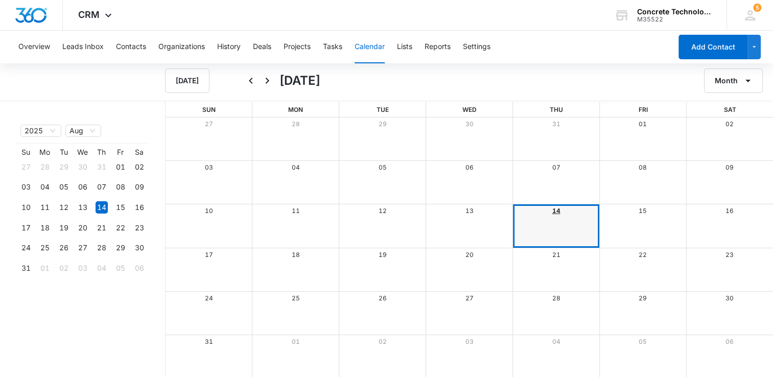
click at [553, 211] on link "14" at bounding box center [556, 211] width 8 height 8
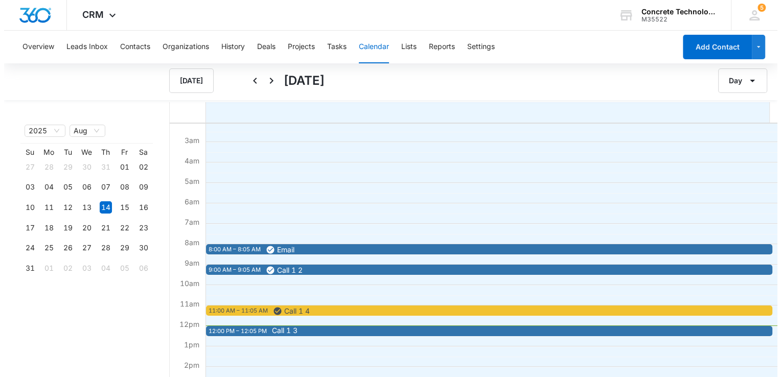
scroll to position [102, 0]
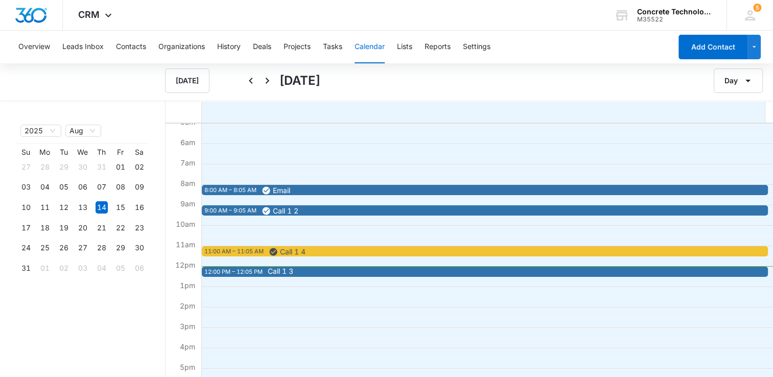
click at [372, 269] on span "Call 1 3" at bounding box center [547, 271] width 559 height 7
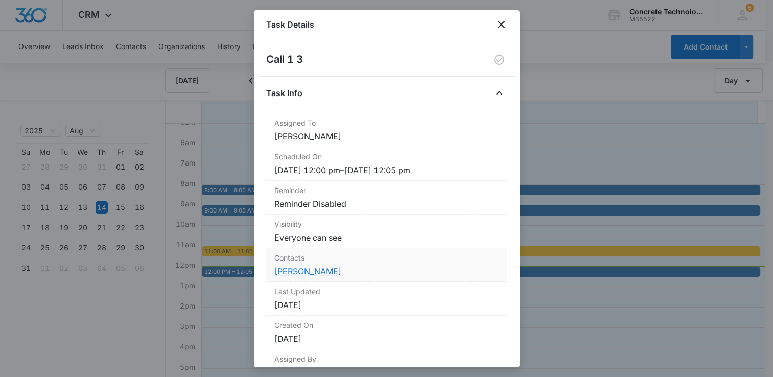
click at [296, 273] on link "[PERSON_NAME]" at bounding box center [307, 271] width 67 height 10
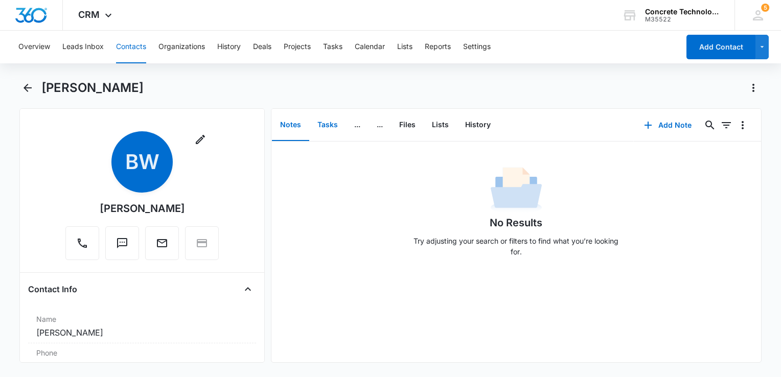
click at [319, 121] on button "Tasks" at bounding box center [327, 125] width 37 height 32
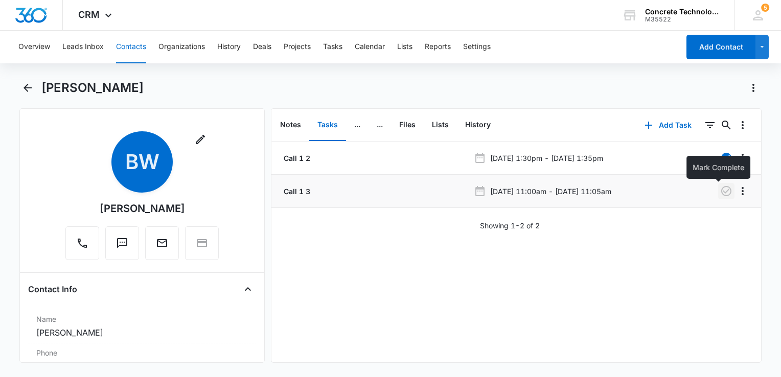
click at [720, 190] on icon "button" at bounding box center [726, 191] width 12 height 12
click at [666, 130] on button "Add Task" at bounding box center [667, 125] width 67 height 25
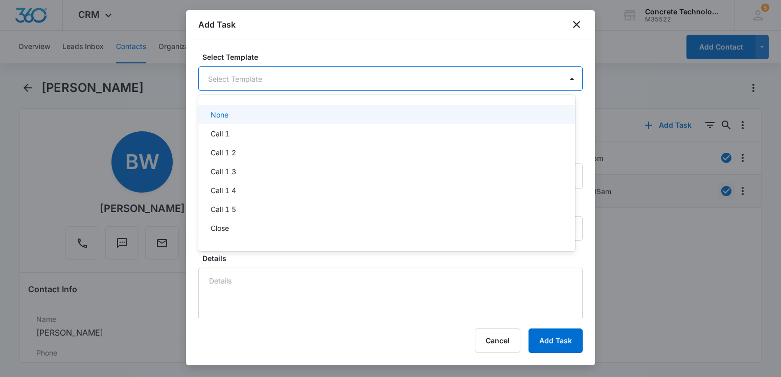
click at [342, 85] on body "CRM Apps Reputation Websites Forms CRM Email Social Content Ads Intelligence Fi…" at bounding box center [390, 188] width 781 height 377
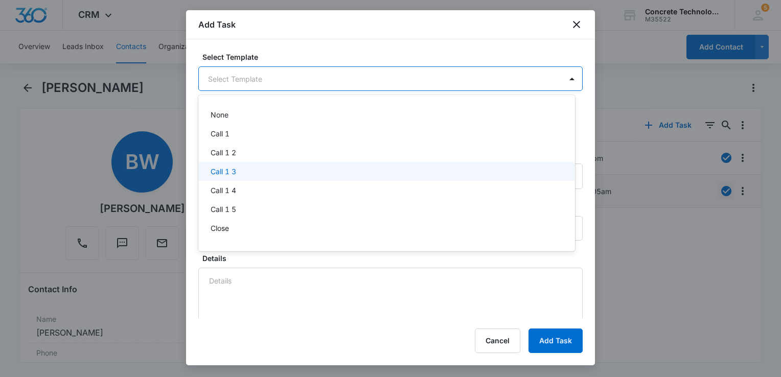
click at [250, 171] on div "Call 1 3" at bounding box center [386, 171] width 350 height 11
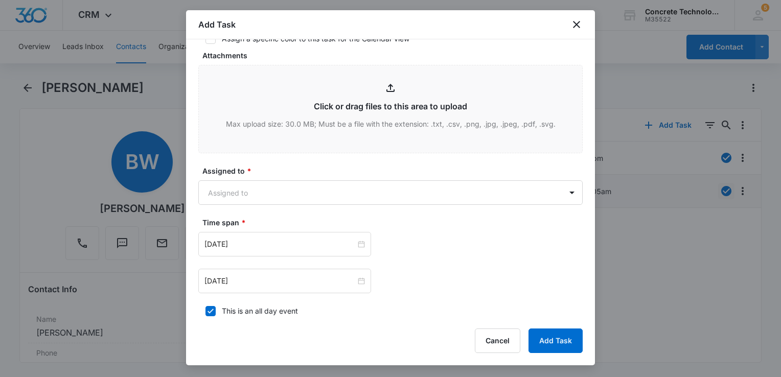
scroll to position [511, 0]
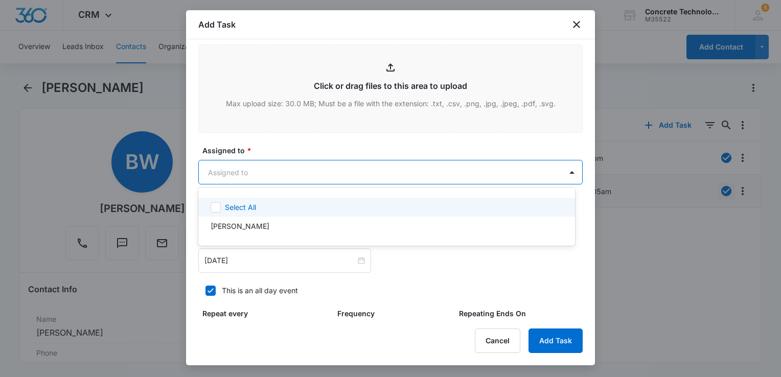
click at [284, 175] on body "CRM Apps Reputation Websites Forms CRM Email Social Content Ads Intelligence Fi…" at bounding box center [390, 188] width 781 height 377
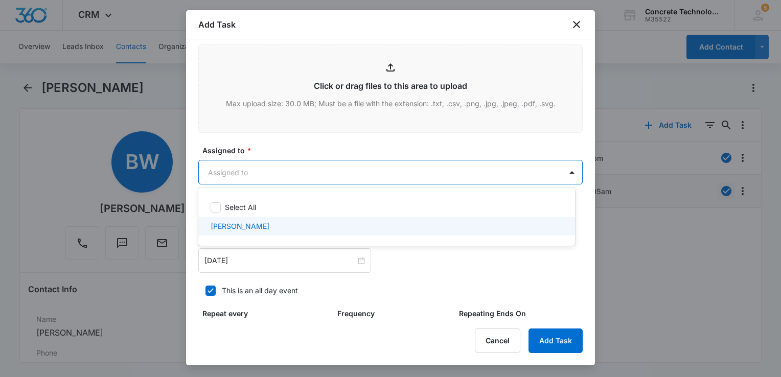
click at [273, 228] on div "[PERSON_NAME]" at bounding box center [386, 226] width 350 height 11
checkbox input "true"
click at [290, 260] on div at bounding box center [390, 188] width 781 height 377
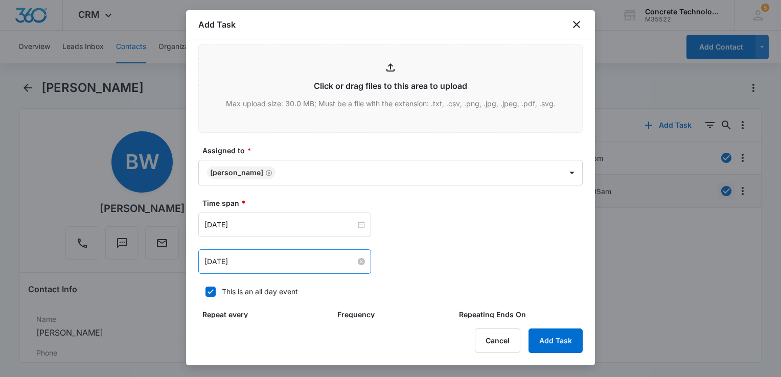
click at [290, 260] on input "[DATE]" at bounding box center [279, 261] width 151 height 11
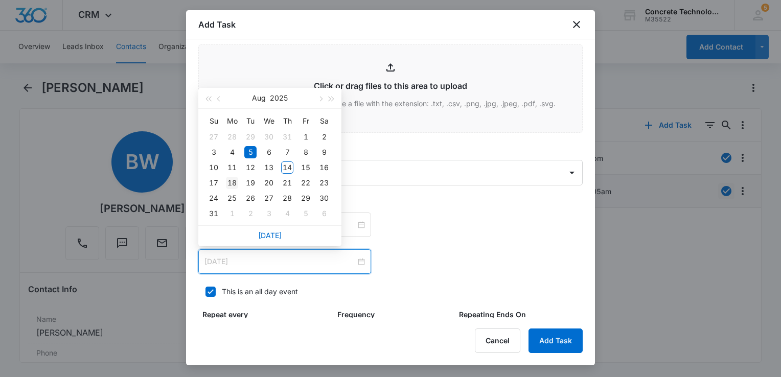
type input "[DATE]"
click at [235, 184] on div "18" at bounding box center [232, 183] width 12 height 12
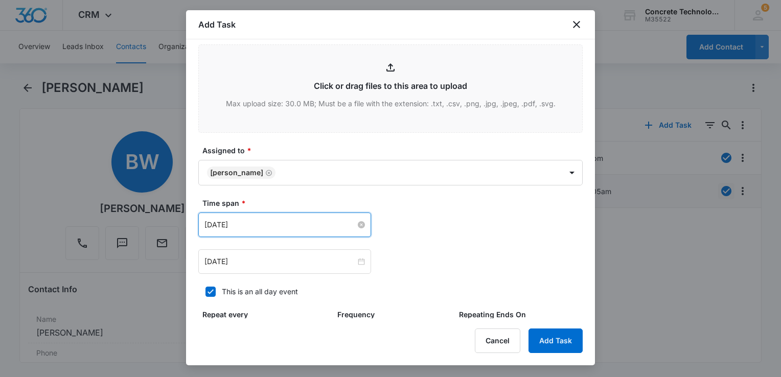
click at [314, 219] on input "[DATE]" at bounding box center [279, 224] width 151 height 11
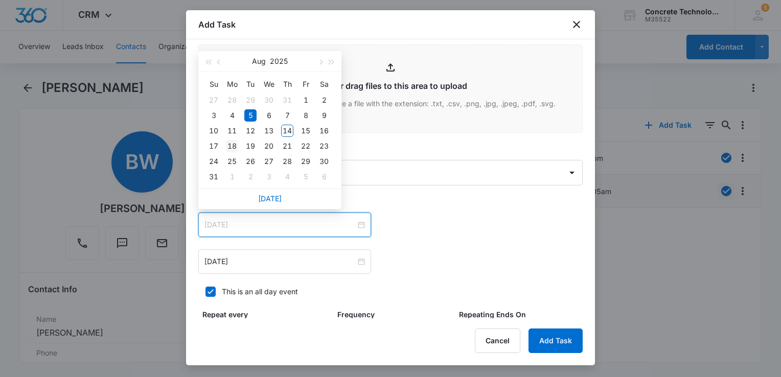
type input "[DATE]"
click at [235, 144] on div "18" at bounding box center [232, 146] width 12 height 12
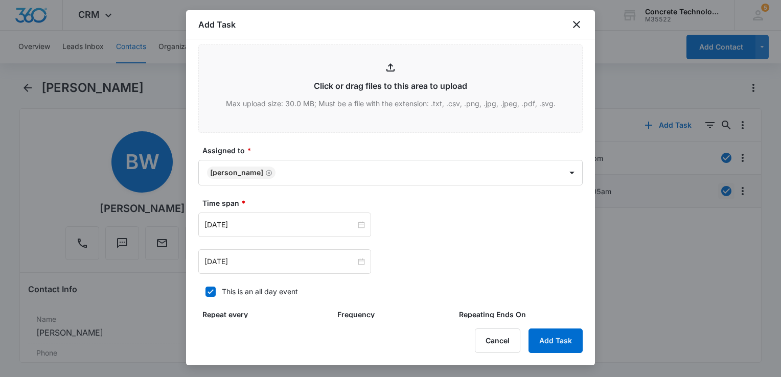
click at [210, 292] on icon at bounding box center [211, 291] width 6 height 5
click at [205, 292] on input "This is an all day event" at bounding box center [201, 291] width 7 height 7
checkbox input "false"
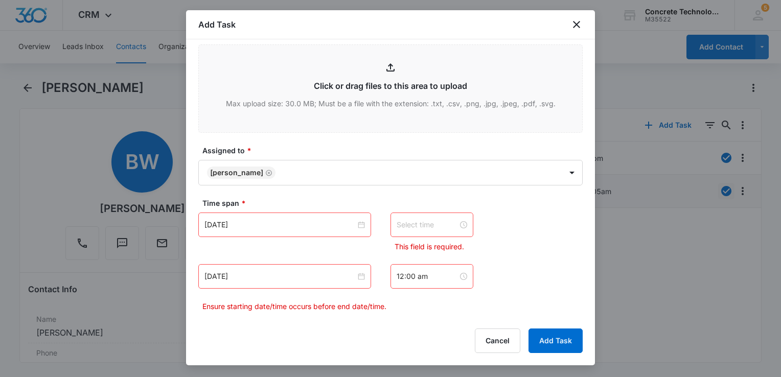
click at [437, 222] on input at bounding box center [427, 224] width 61 height 11
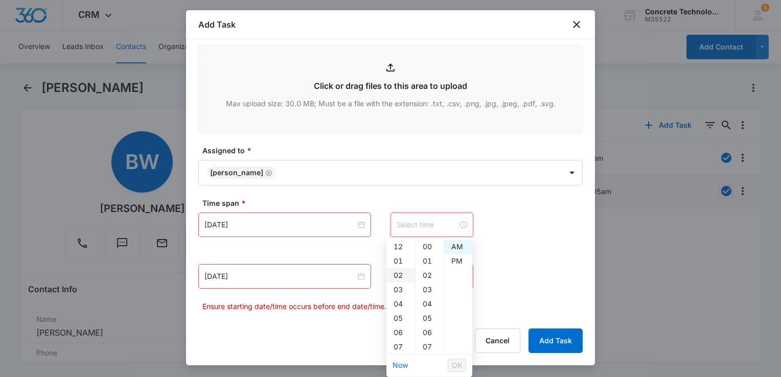
click at [400, 279] on div "02" at bounding box center [400, 275] width 29 height 14
click at [454, 261] on div "PM" at bounding box center [458, 261] width 28 height 14
type input "2:00 pm"
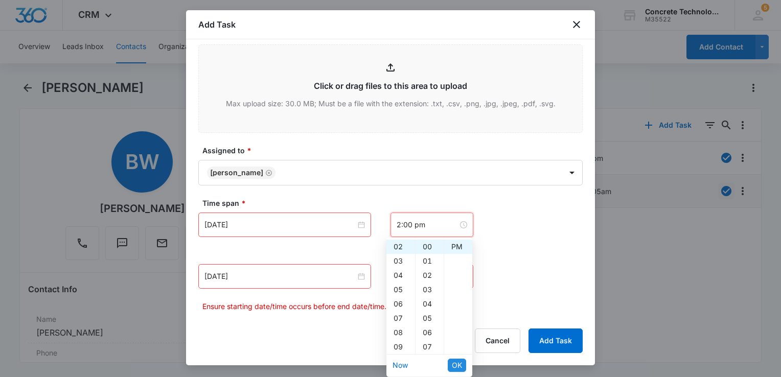
click at [460, 369] on span "OK" at bounding box center [457, 365] width 10 height 11
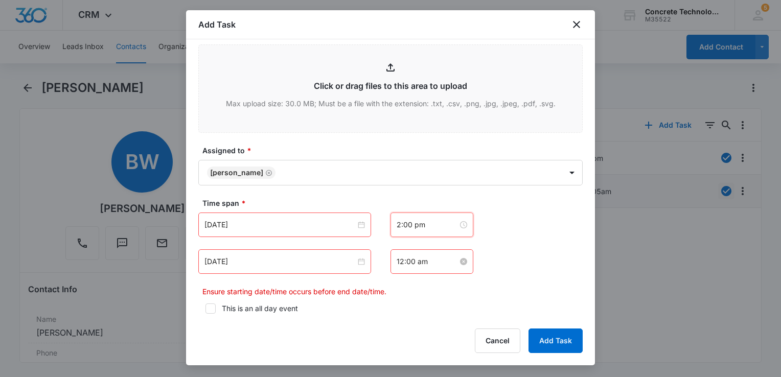
click at [440, 265] on input "12:00 am" at bounding box center [427, 261] width 61 height 11
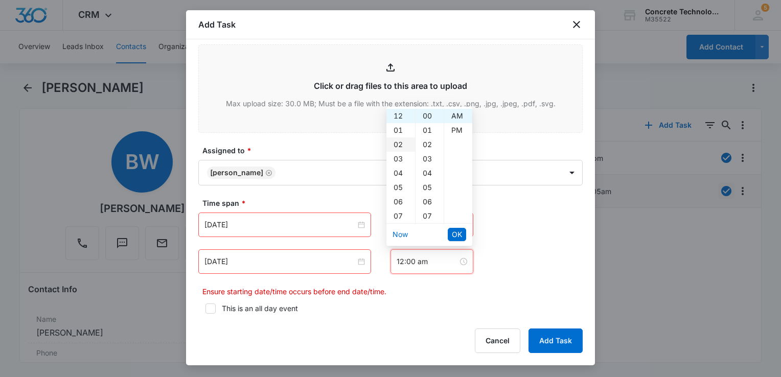
click at [399, 142] on div "02" at bounding box center [400, 145] width 29 height 14
click at [427, 190] on div "05" at bounding box center [430, 187] width 28 height 14
click at [463, 130] on div "PM" at bounding box center [458, 130] width 28 height 14
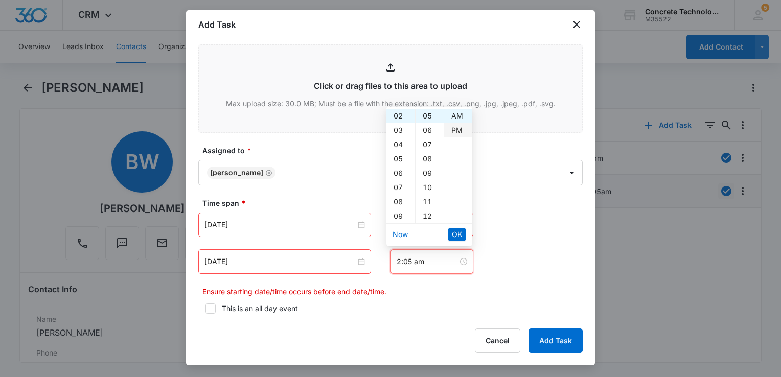
type input "2:05 pm"
click at [454, 231] on span "OK" at bounding box center [457, 234] width 10 height 11
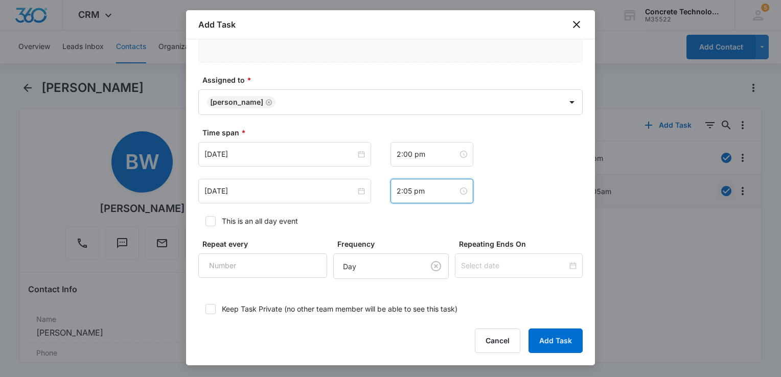
scroll to position [640, 0]
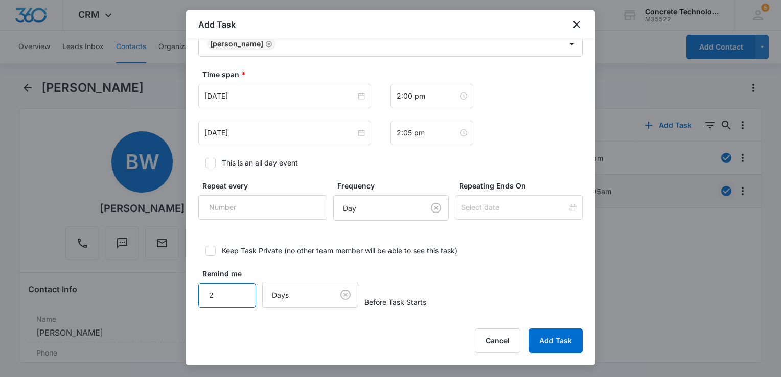
click at [238, 287] on input "2" at bounding box center [227, 295] width 58 height 25
click at [238, 287] on input "3" at bounding box center [227, 295] width 58 height 25
click at [238, 287] on input "4" at bounding box center [227, 295] width 58 height 25
type input "5"
click at [238, 287] on input "5" at bounding box center [227, 295] width 58 height 25
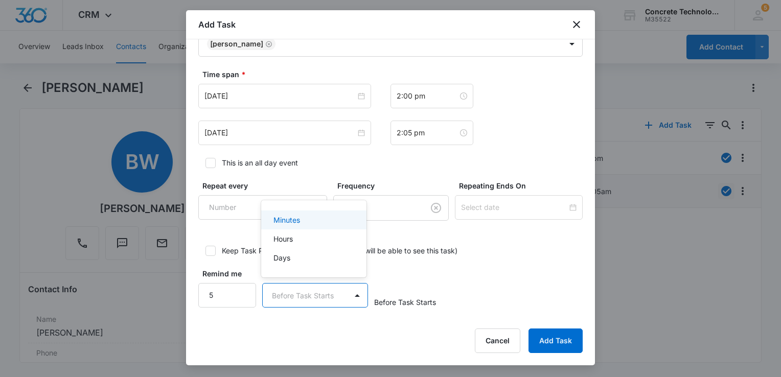
click at [315, 295] on body "CRM Apps Reputation Websites Forms CRM Email Social Content Ads Intelligence Fi…" at bounding box center [390, 188] width 781 height 377
click at [306, 219] on div "Minutes" at bounding box center [312, 220] width 79 height 11
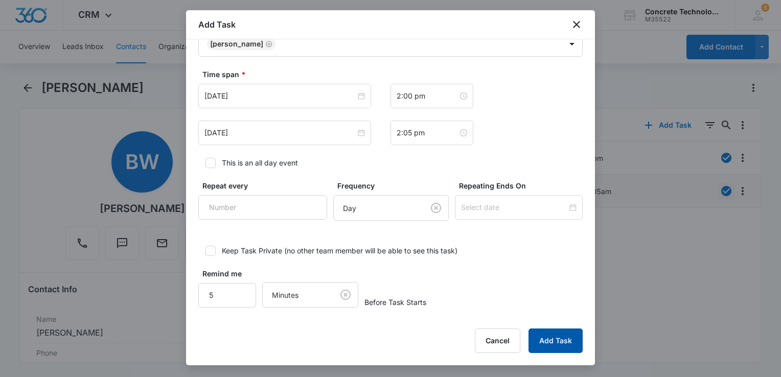
click at [562, 342] on button "Add Task" at bounding box center [556, 341] width 54 height 25
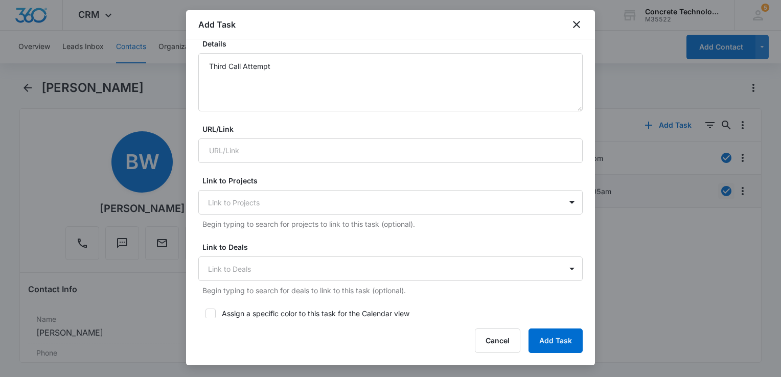
scroll to position [185, 0]
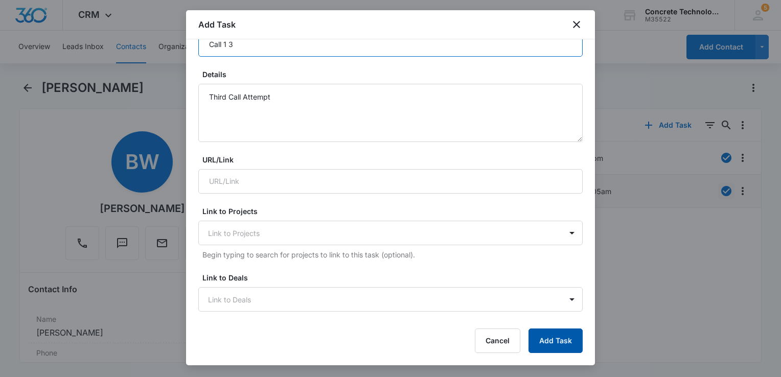
type input "Call 1 3"
click at [560, 335] on button "Add Task" at bounding box center [556, 341] width 54 height 25
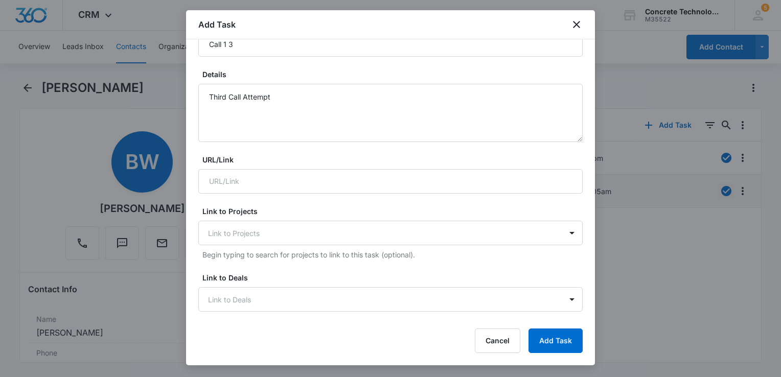
scroll to position [0, 0]
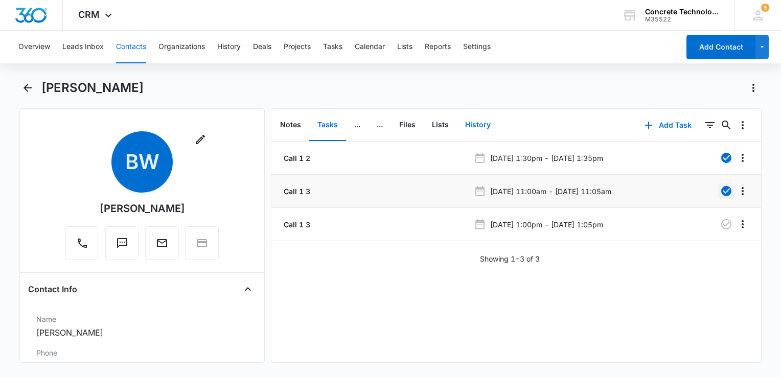
click at [472, 129] on button "History" at bounding box center [478, 125] width 42 height 32
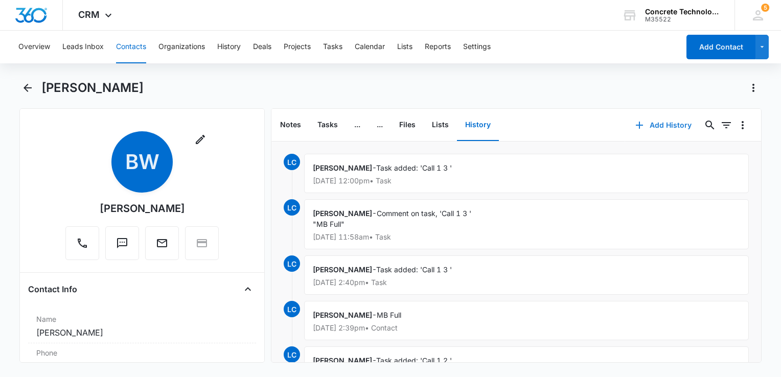
click at [641, 124] on button "Add History" at bounding box center [663, 125] width 77 height 25
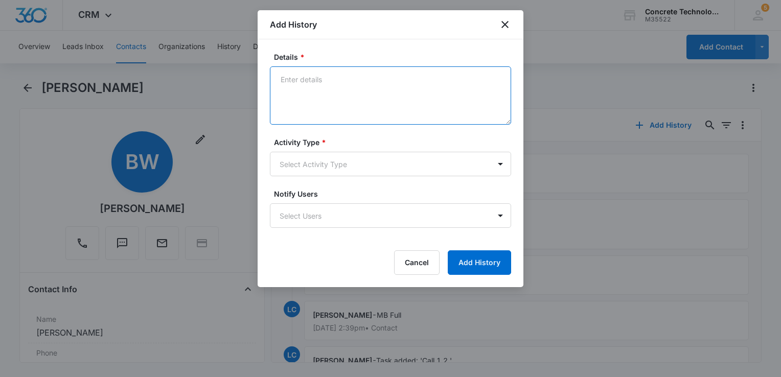
click at [365, 97] on textarea "Details *" at bounding box center [390, 95] width 241 height 58
type textarea "MB Full"
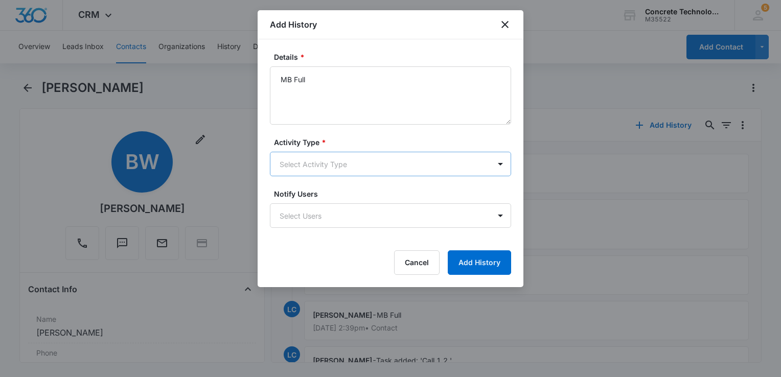
click at [328, 171] on body "CRM Apps Reputation Websites Forms CRM Email Social Content Ads Intelligence Fi…" at bounding box center [390, 188] width 781 height 377
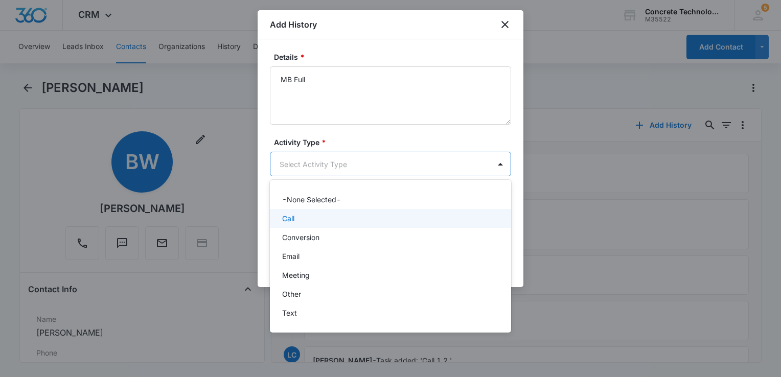
click at [314, 217] on div "Call" at bounding box center [389, 218] width 215 height 11
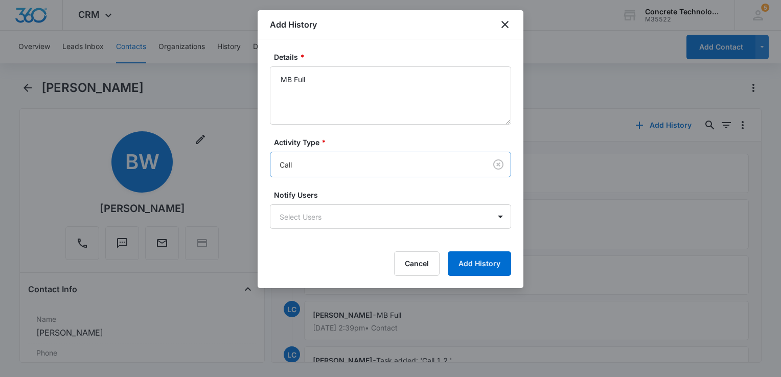
click at [314, 217] on body "CRM Apps Reputation Websites Forms CRM Email Social Content Ads Intelligence Fi…" at bounding box center [390, 188] width 781 height 377
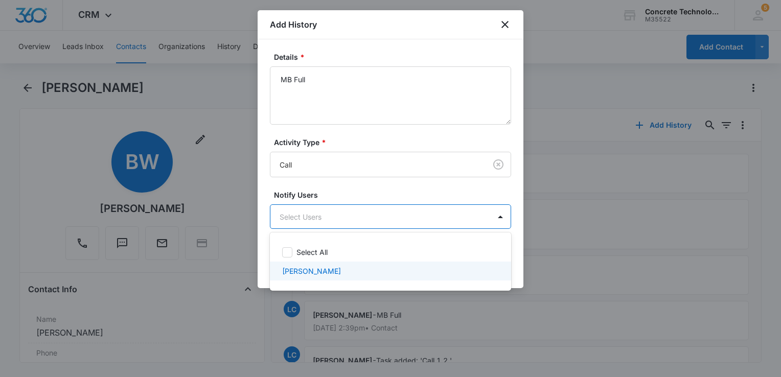
click at [307, 265] on div "[PERSON_NAME]" at bounding box center [390, 271] width 241 height 19
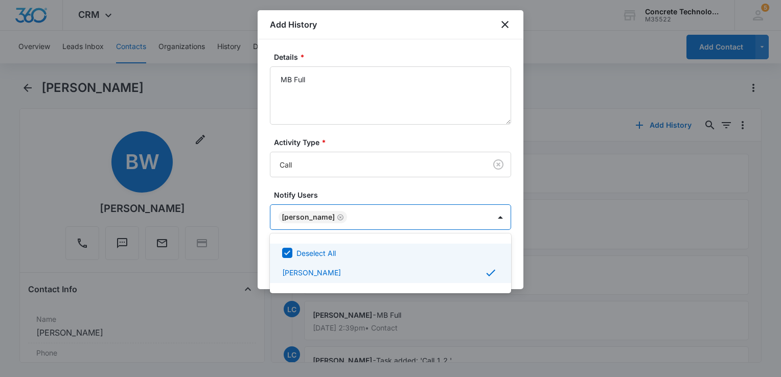
click at [463, 103] on div at bounding box center [390, 188] width 781 height 377
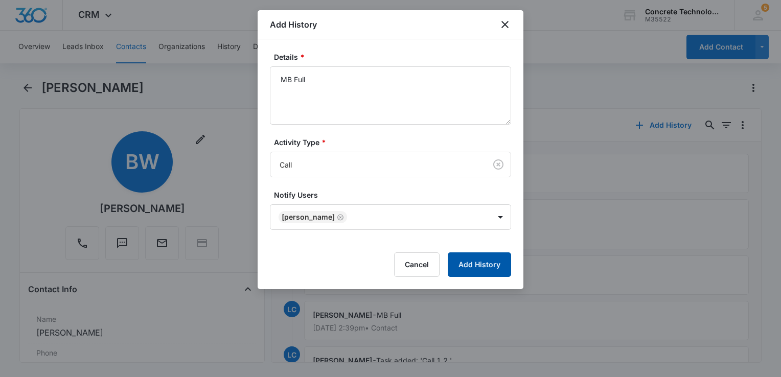
click at [461, 253] on button "Add History" at bounding box center [479, 265] width 63 height 25
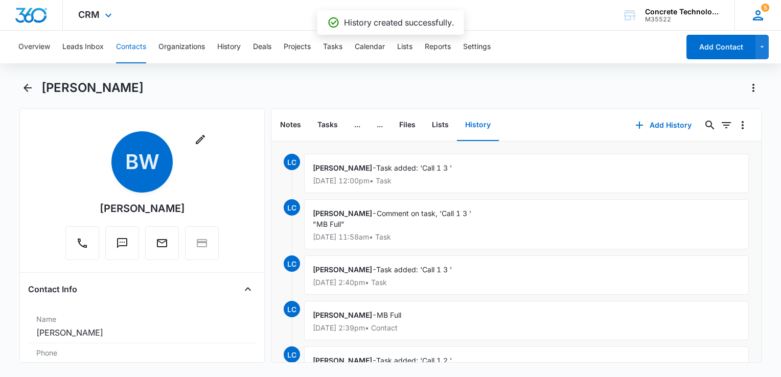
click at [761, 14] on icon at bounding box center [757, 15] width 15 height 15
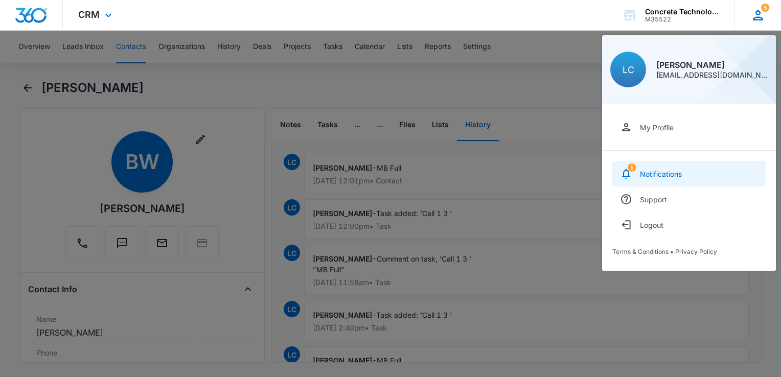
click at [667, 170] on div "Notifications" at bounding box center [661, 174] width 42 height 9
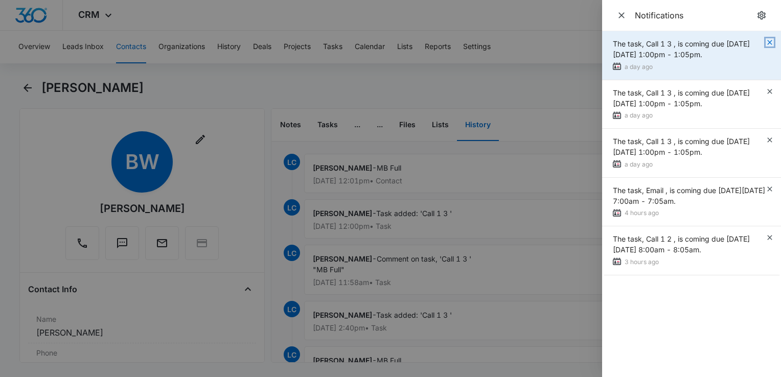
click at [771, 42] on icon "button" at bounding box center [770, 42] width 8 height 8
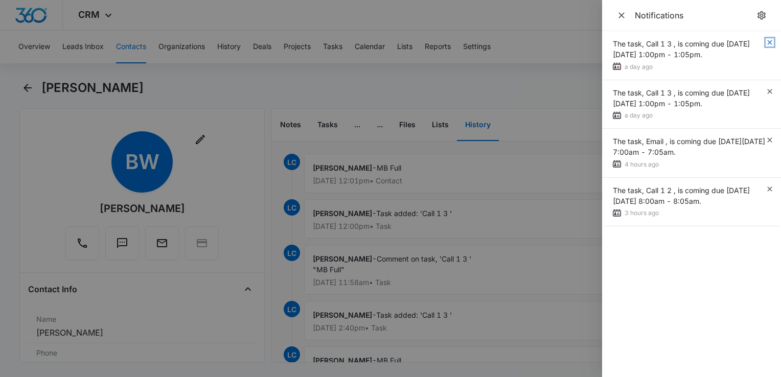
click at [771, 42] on icon "button" at bounding box center [770, 42] width 8 height 8
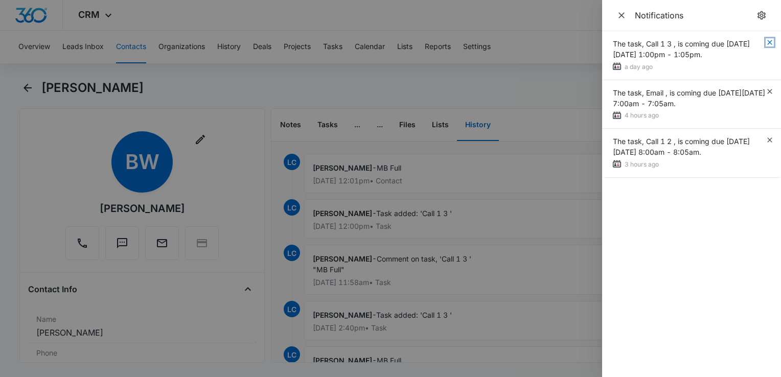
click at [771, 42] on icon "button" at bounding box center [770, 42] width 8 height 8
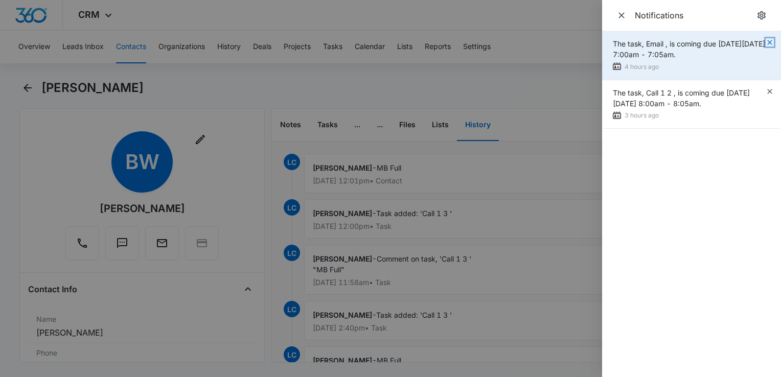
click at [771, 41] on icon "button" at bounding box center [769, 42] width 5 height 5
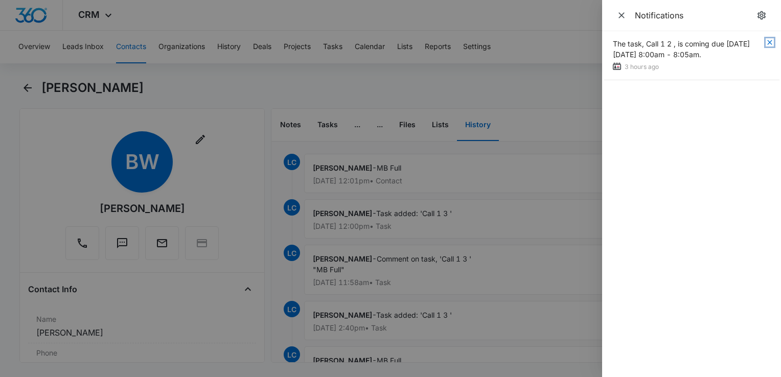
click at [771, 41] on icon "button" at bounding box center [769, 42] width 5 height 5
click at [528, 84] on div at bounding box center [390, 188] width 781 height 377
